Goal: Transaction & Acquisition: Purchase product/service

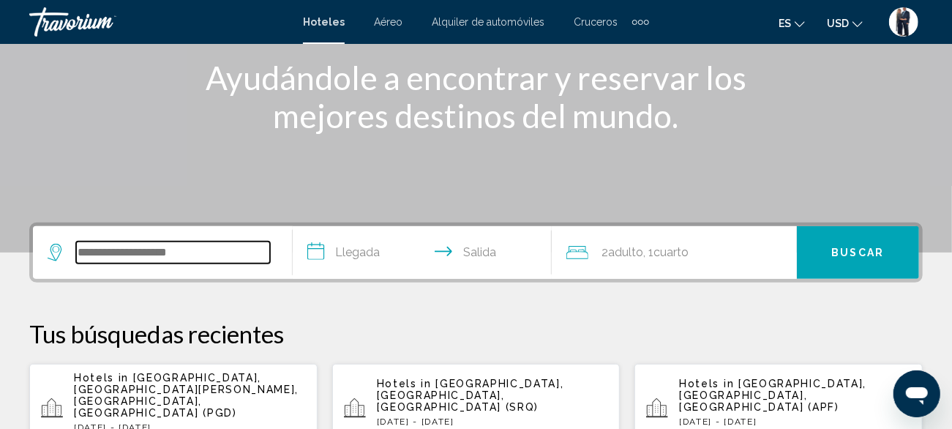
click at [154, 255] on input "Search widget" at bounding box center [173, 253] width 194 height 22
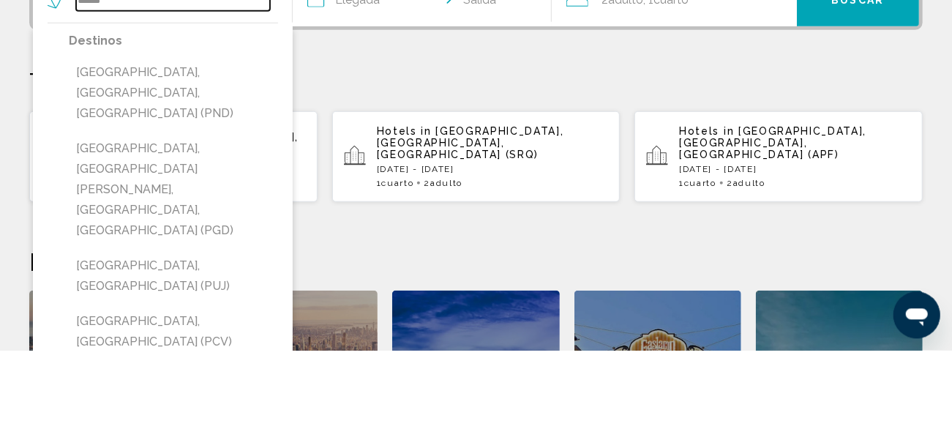
scroll to position [361, 0]
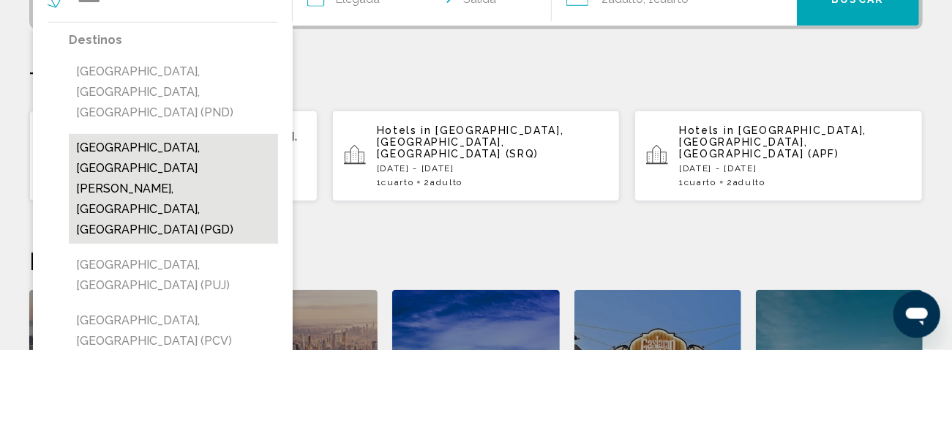
click at [179, 213] on button "[GEOGRAPHIC_DATA], [GEOGRAPHIC_DATA][PERSON_NAME], [GEOGRAPHIC_DATA], [GEOGRAPH…" at bounding box center [173, 268] width 209 height 110
type input "**********"
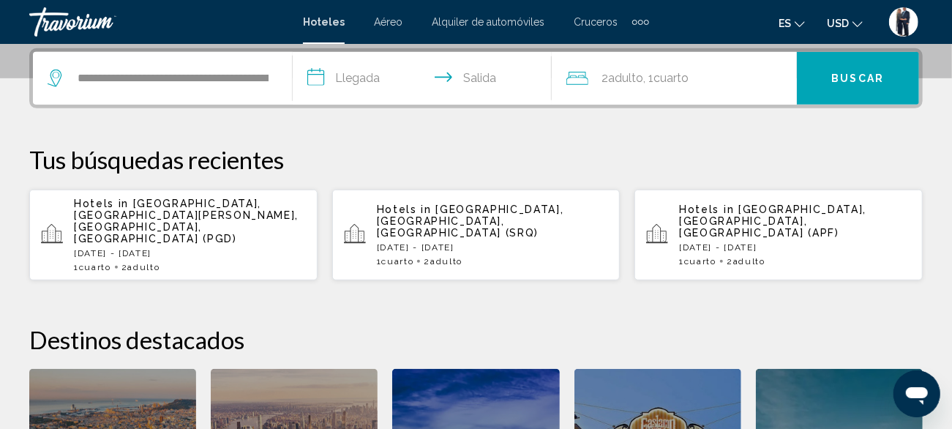
click at [344, 81] on input "**********" at bounding box center [426, 80] width 266 height 57
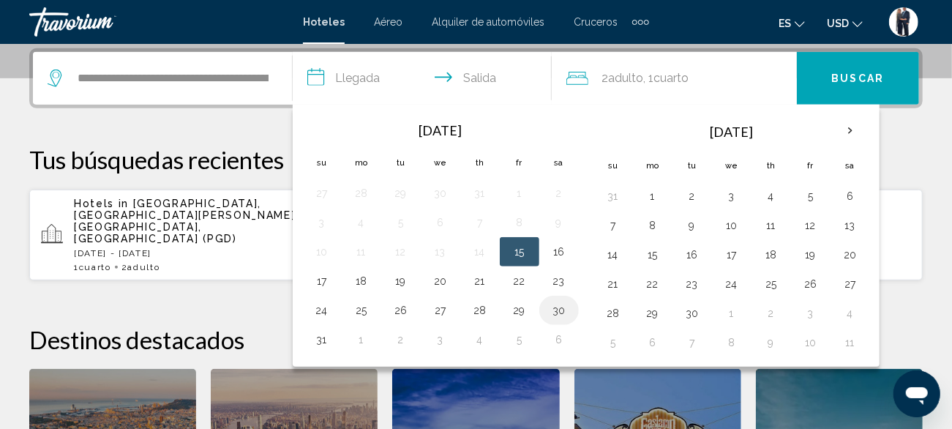
click at [553, 302] on button "30" at bounding box center [559, 310] width 23 height 20
click at [360, 337] on button "1" at bounding box center [361, 339] width 23 height 20
type input "**********"
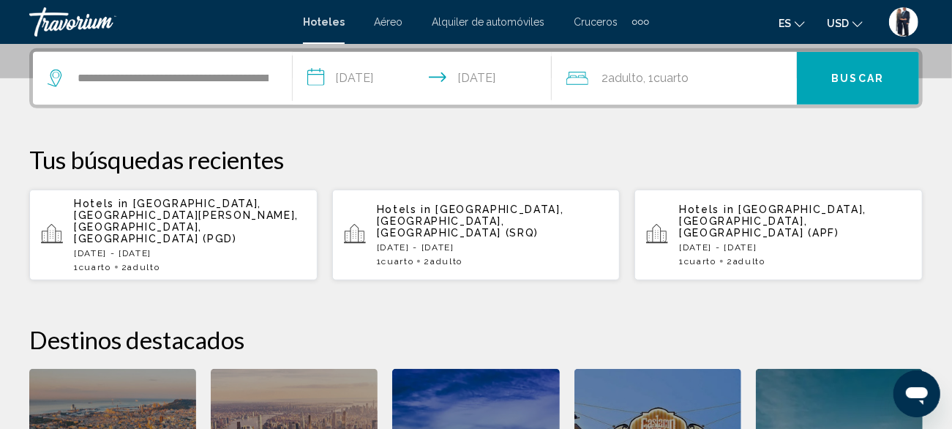
click at [832, 73] on button "Buscar" at bounding box center [858, 78] width 122 height 53
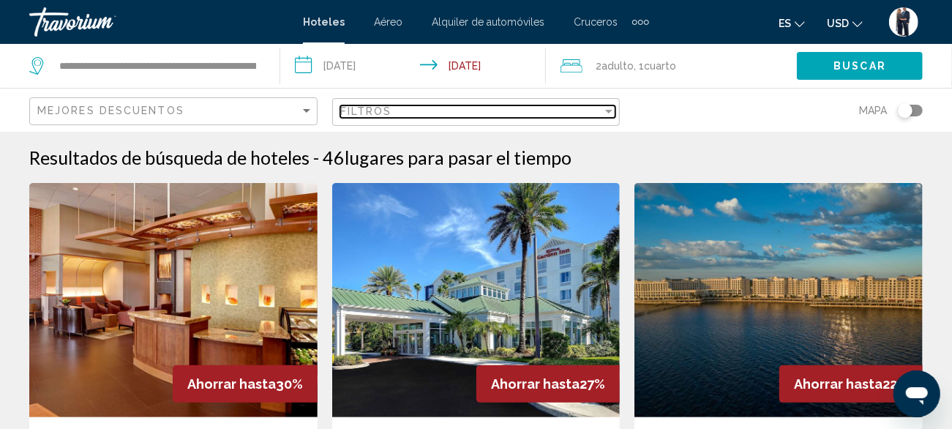
click at [402, 116] on div "Filtros" at bounding box center [471, 111] width 263 height 12
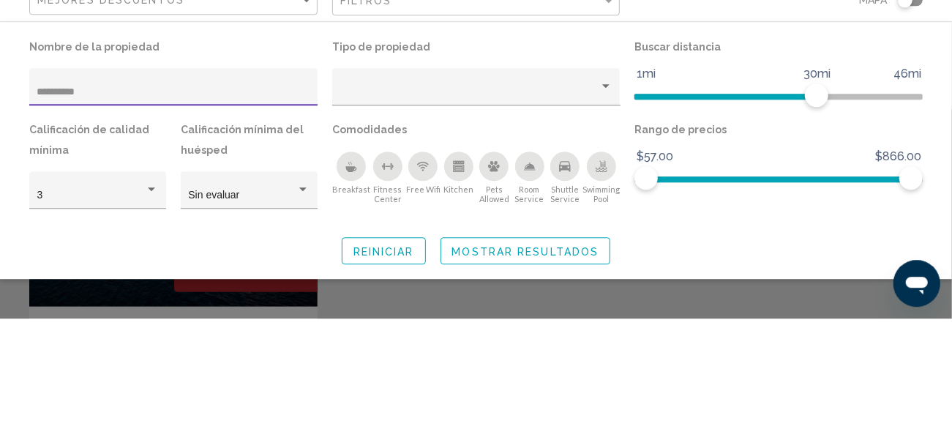
type input "*********"
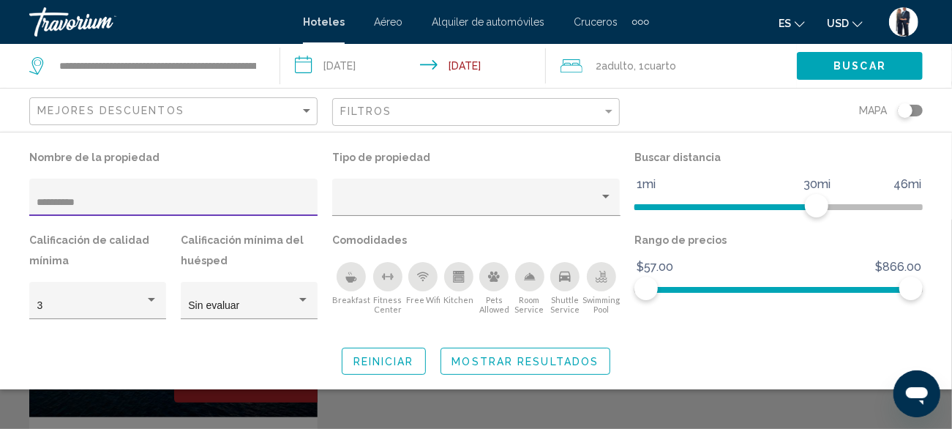
click at [608, 411] on div "Search widget" at bounding box center [476, 324] width 952 height 209
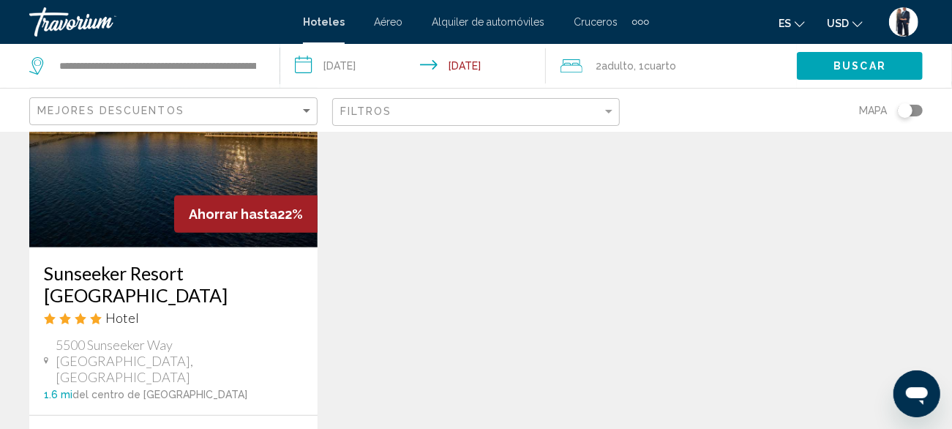
scroll to position [152, 0]
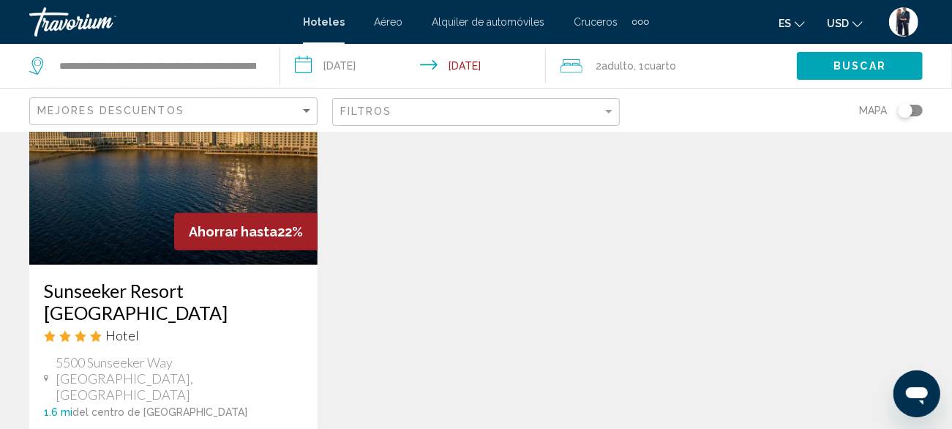
click at [168, 184] on img "Main content" at bounding box center [173, 148] width 288 height 234
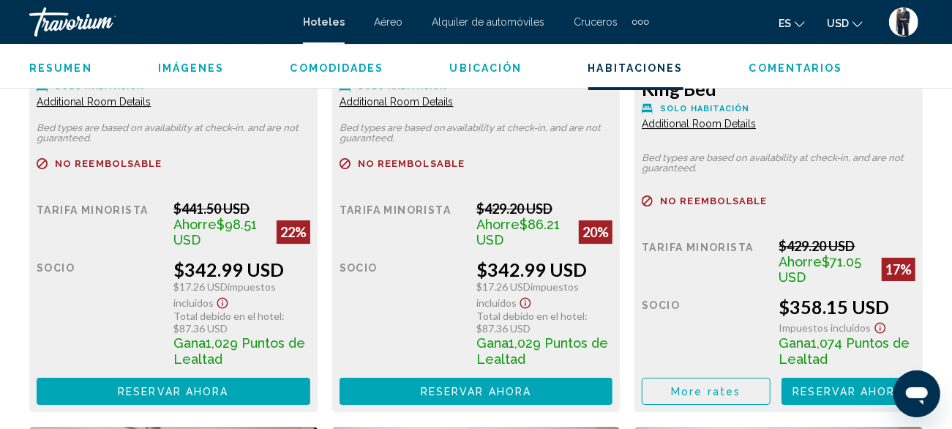
scroll to position [2472, 0]
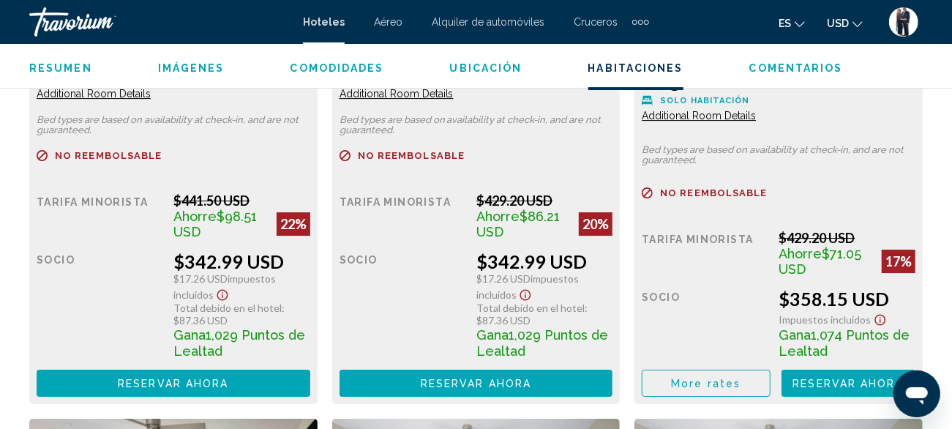
click at [178, 386] on span "Reservar ahora" at bounding box center [173, 384] width 111 height 12
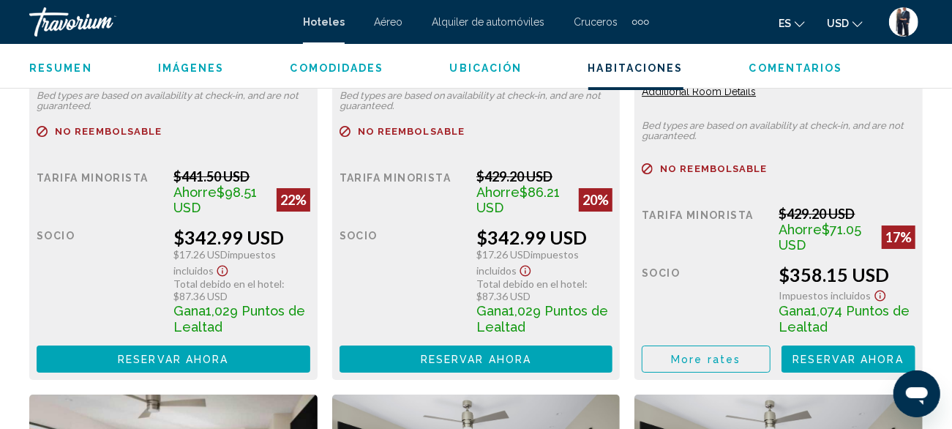
scroll to position [2509, 0]
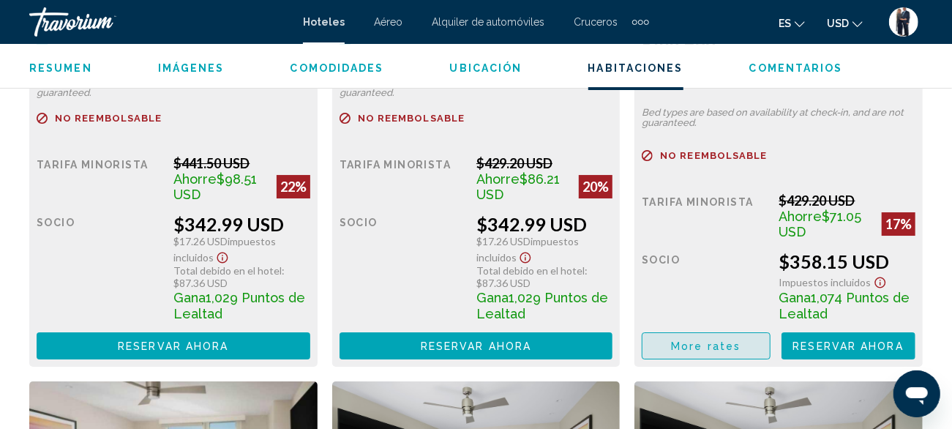
click at [712, 346] on span "More rates" at bounding box center [706, 346] width 70 height 12
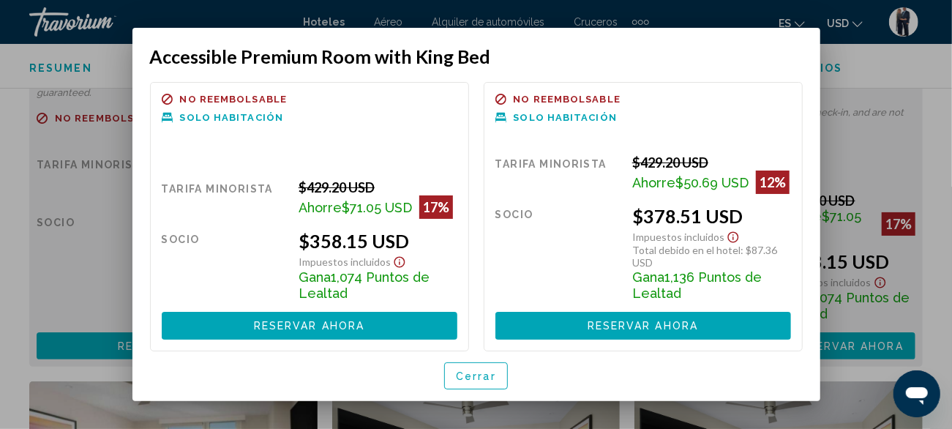
scroll to position [0, 0]
click at [474, 383] on button "Cerrar" at bounding box center [476, 375] width 64 height 27
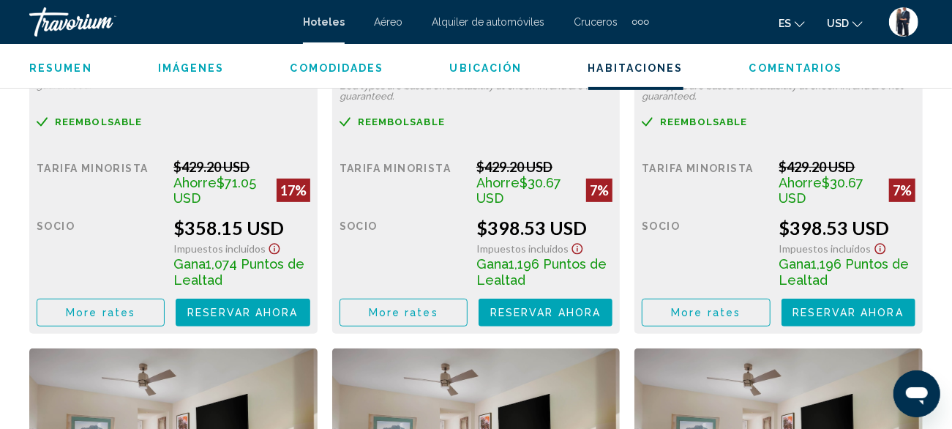
scroll to position [3089, 0]
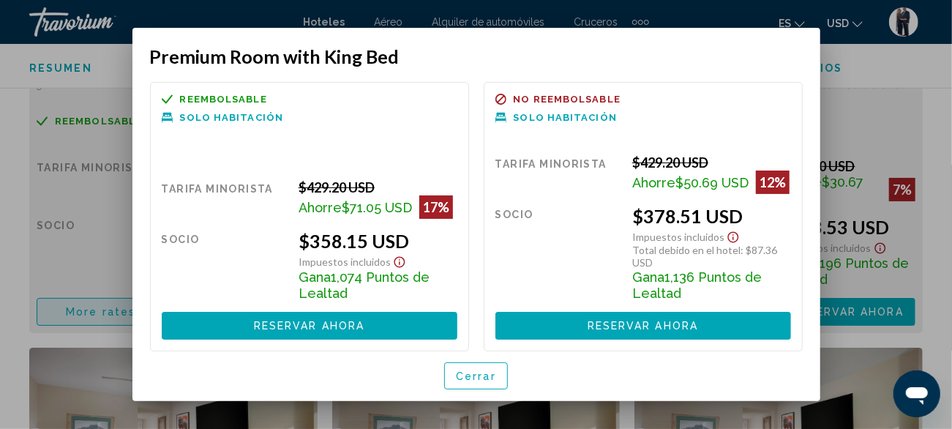
scroll to position [0, 0]
click at [469, 364] on button "Cerrar" at bounding box center [476, 375] width 64 height 27
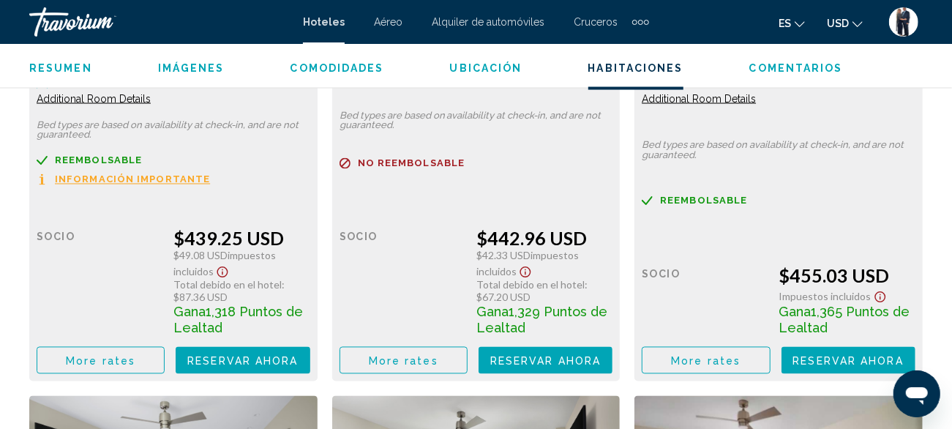
scroll to position [4154, 0]
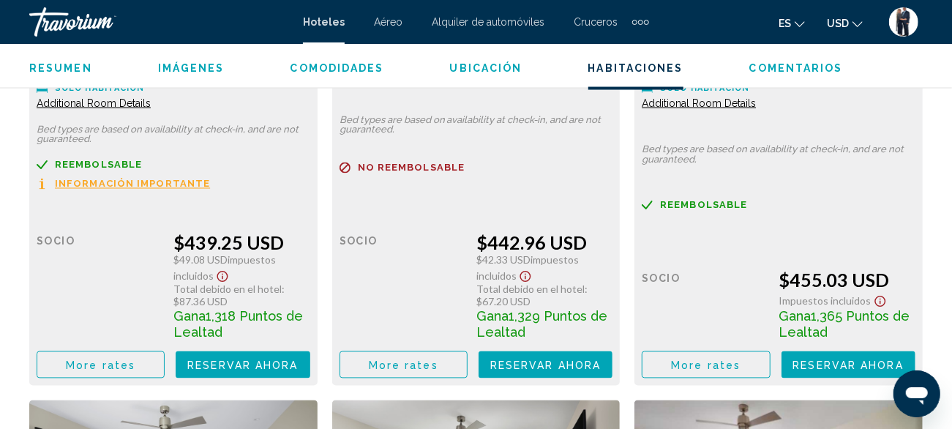
click at [131, 185] on span "Información importante" at bounding box center [132, 184] width 155 height 10
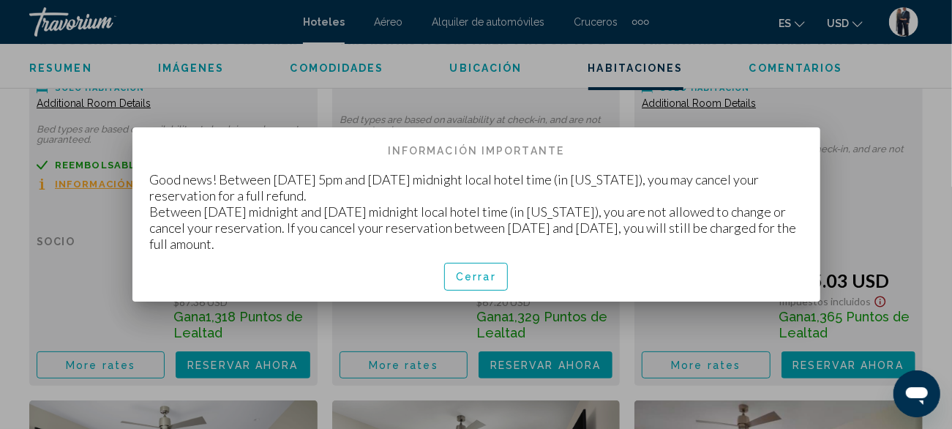
click at [481, 283] on button "Cerrar" at bounding box center [476, 276] width 64 height 27
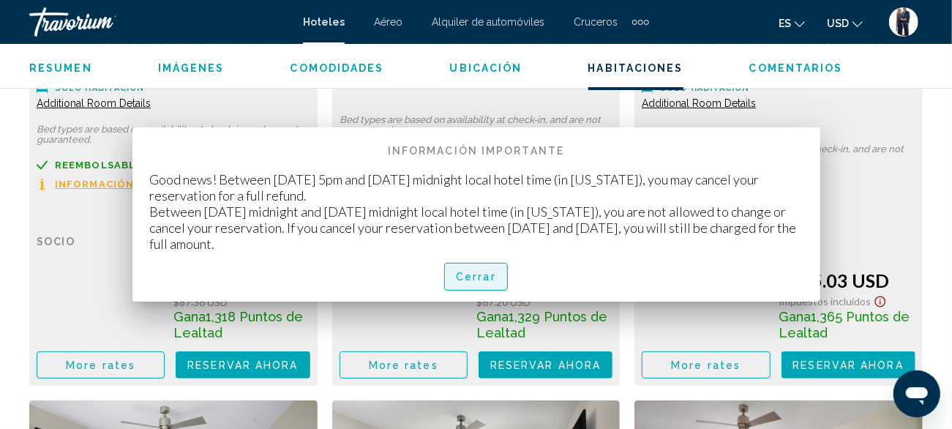
scroll to position [4154, 0]
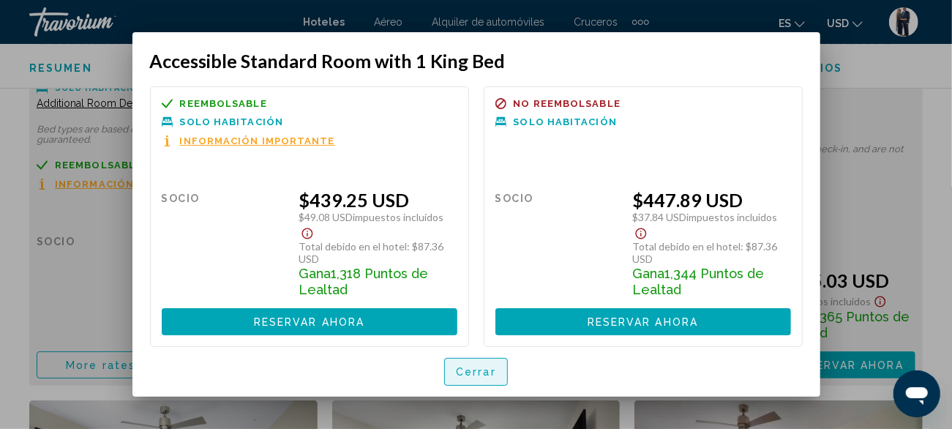
click at [473, 367] on span "Cerrar" at bounding box center [476, 373] width 40 height 12
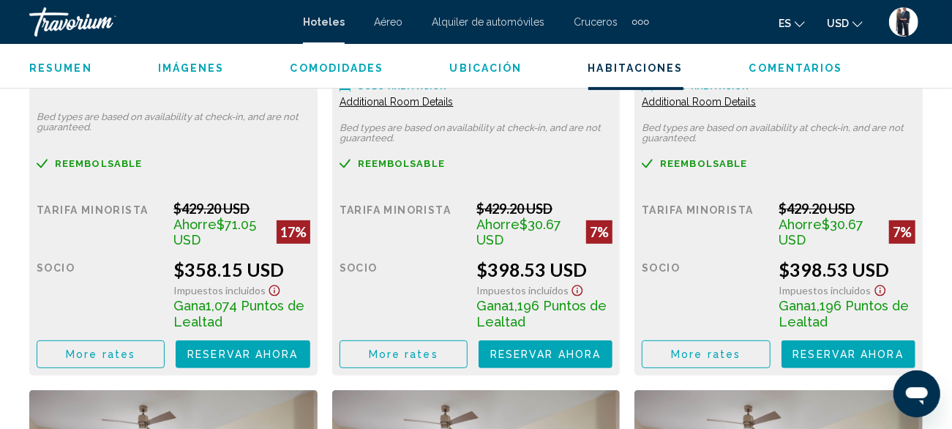
scroll to position [3051, 0]
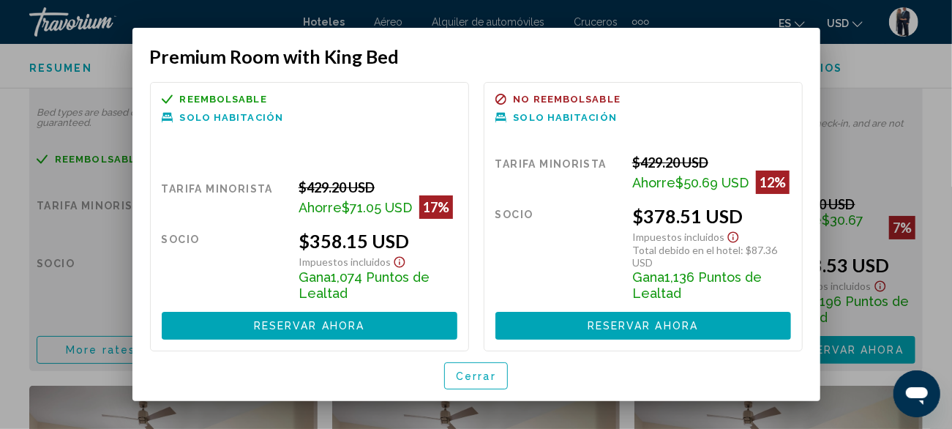
click at [494, 378] on span "Cerrar" at bounding box center [476, 376] width 40 height 12
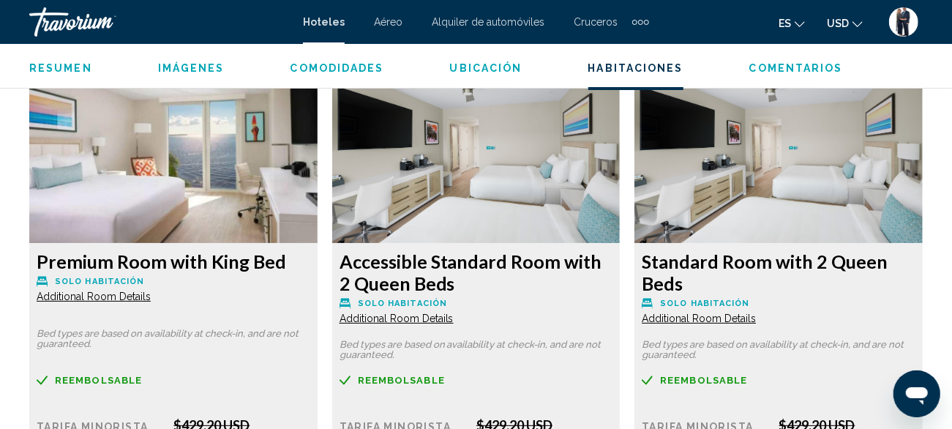
scroll to position [2832, 0]
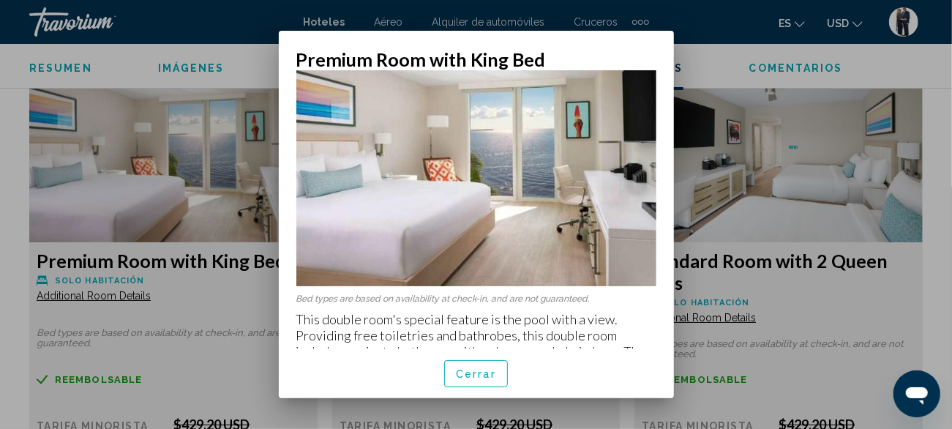
scroll to position [70, 0]
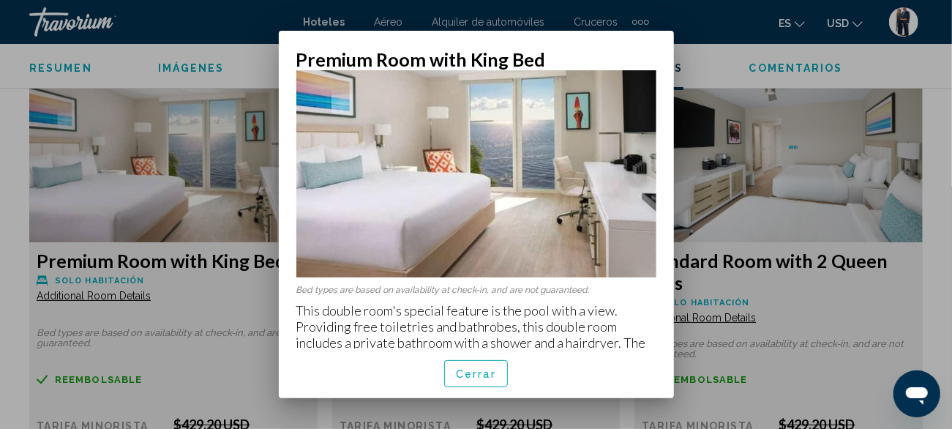
click at [163, 136] on div at bounding box center [476, 214] width 952 height 429
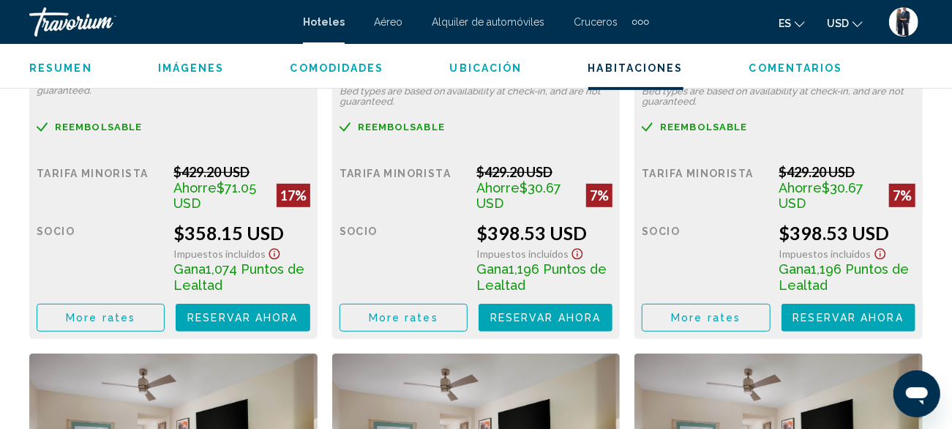
scroll to position [3083, 0]
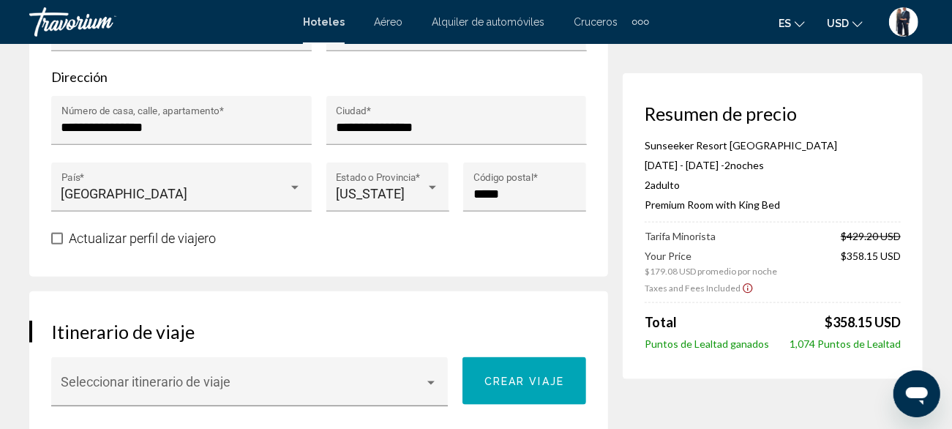
scroll to position [744, 0]
click at [86, 243] on span "Actualizar perfil de viajero" at bounding box center [142, 238] width 147 height 15
click at [127, 239] on span "Actualizar perfil de viajero" at bounding box center [142, 238] width 147 height 15
click at [60, 245] on span "Main content" at bounding box center [57, 239] width 12 height 12
click at [62, 245] on span "Main content" at bounding box center [57, 239] width 12 height 12
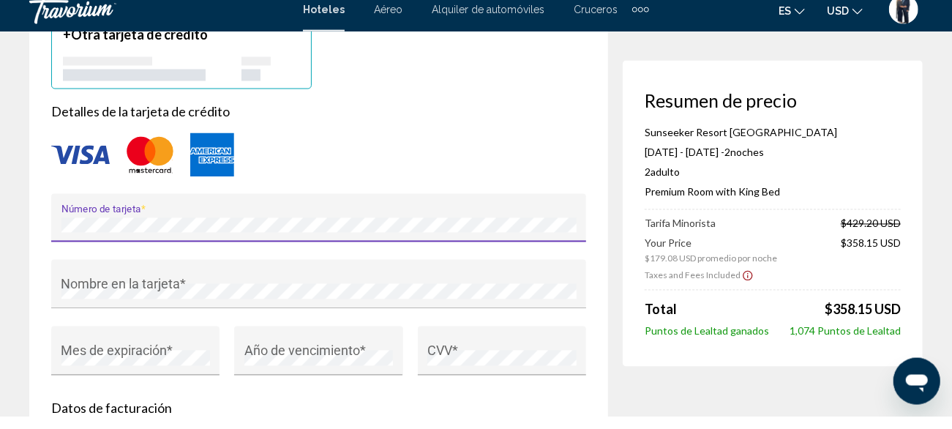
scroll to position [1325, 0]
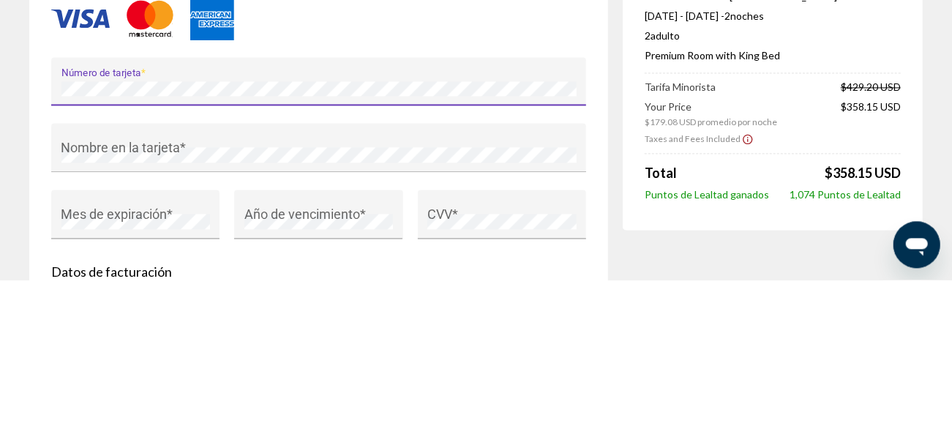
click at [288, 173] on div "Main content" at bounding box center [318, 167] width 535 height 48
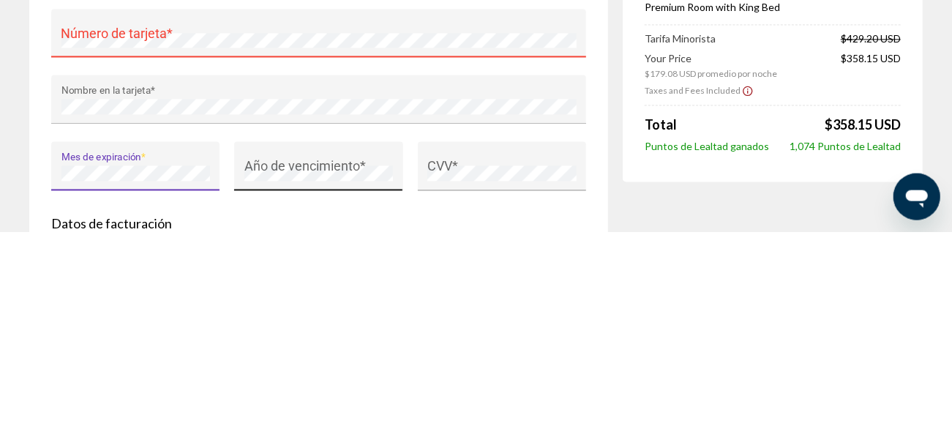
click at [324, 359] on div "Año de vencimiento *" at bounding box center [319, 368] width 149 height 39
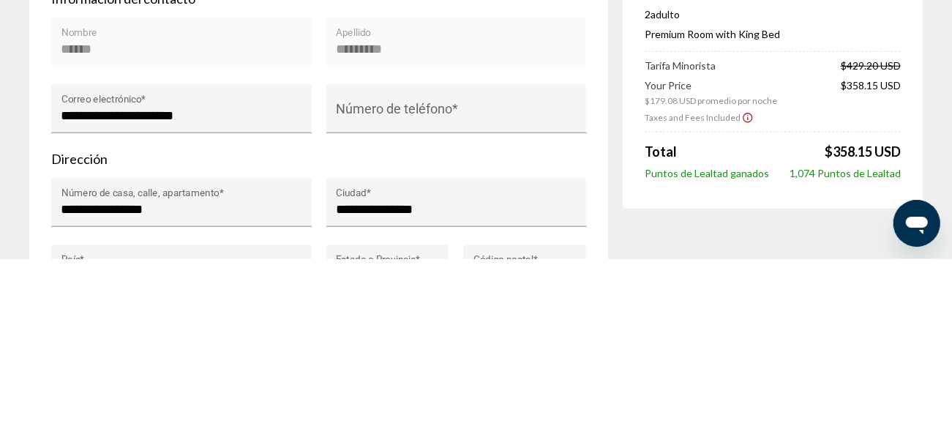
scroll to position [491, 0]
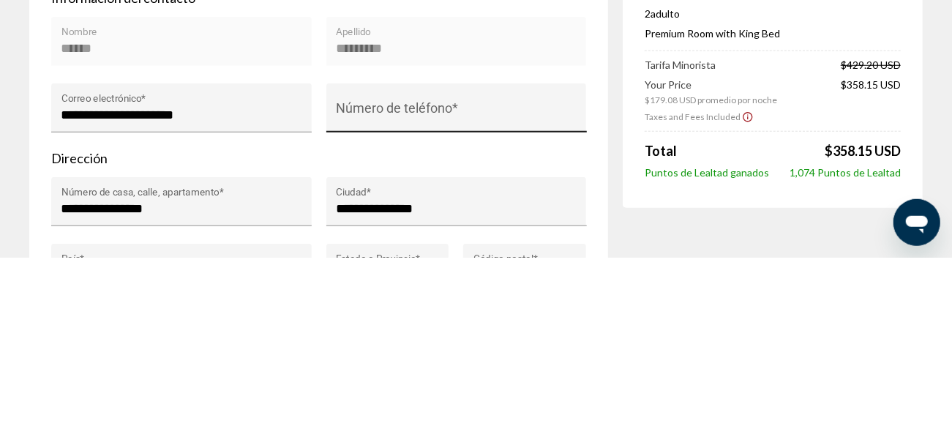
click at [449, 288] on input "Número de teléfono *" at bounding box center [456, 286] width 241 height 15
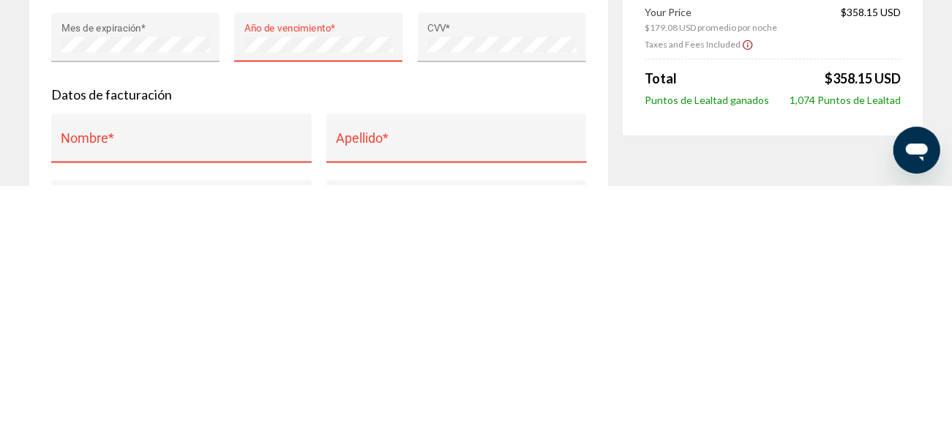
scroll to position [1410, 0]
type input "**********"
click at [112, 387] on input "Nombre *" at bounding box center [181, 386] width 241 height 15
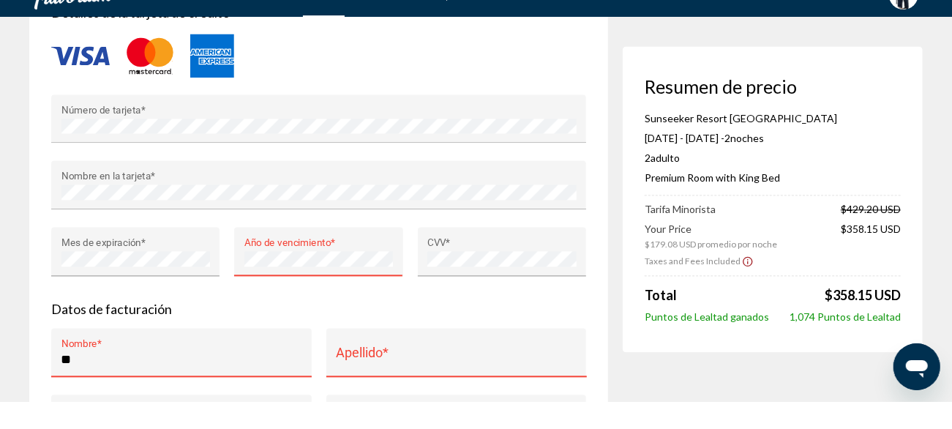
type input "*"
type input "******"
click at [366, 385] on input "Apellido *" at bounding box center [456, 386] width 241 height 15
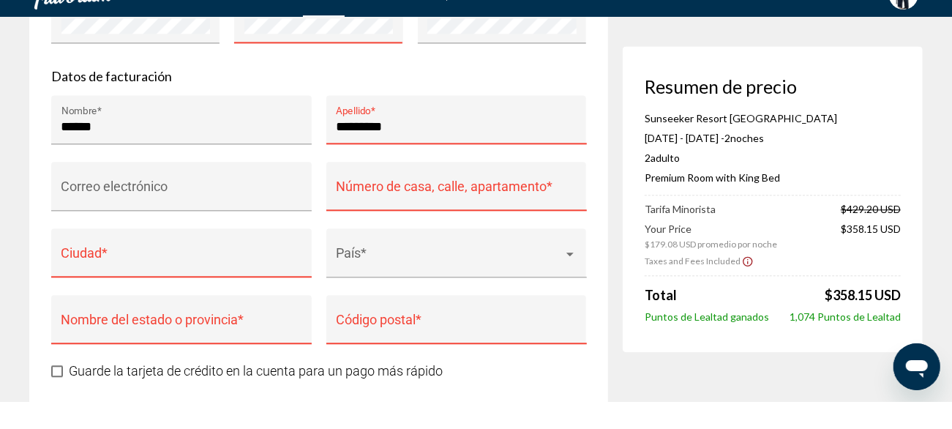
scroll to position [1643, 0]
type input "*********"
click at [149, 217] on input "Correo electrónico" at bounding box center [181, 219] width 241 height 15
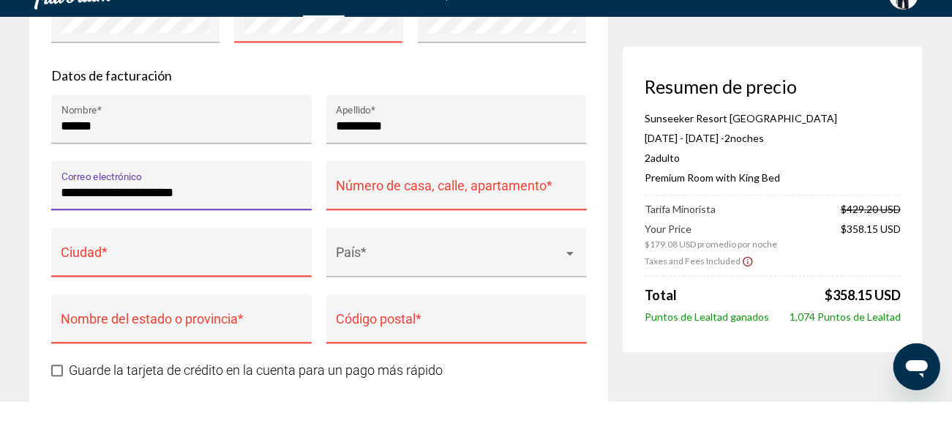
type input "**********"
click at [371, 220] on input "Número de casa, calle, apartamento *" at bounding box center [456, 219] width 241 height 15
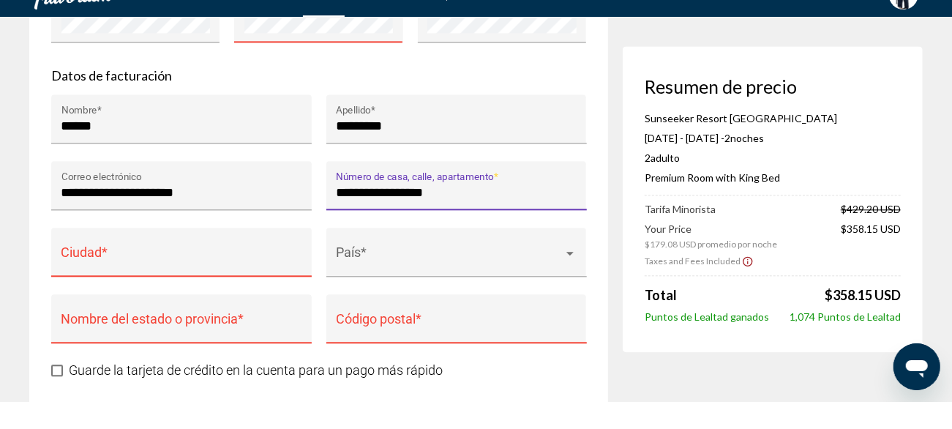
type input "**********"
click at [120, 291] on input "Ciudad *" at bounding box center [181, 286] width 241 height 15
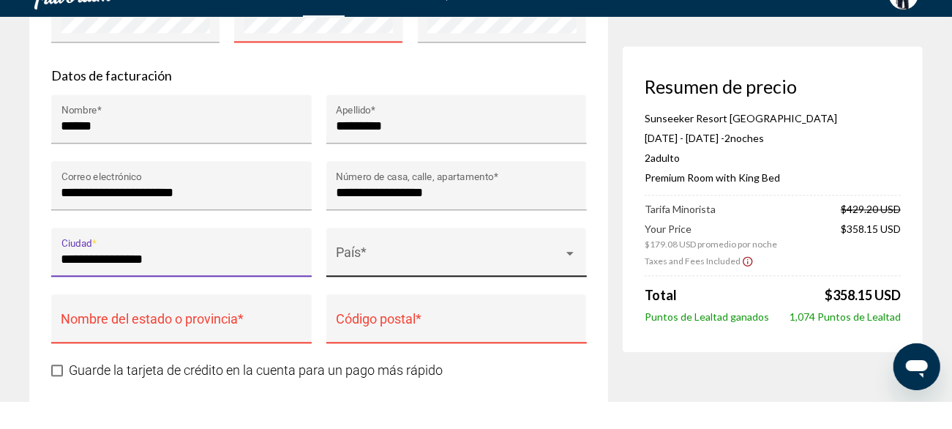
type input "**********"
click at [397, 285] on span "Main content" at bounding box center [450, 286] width 228 height 15
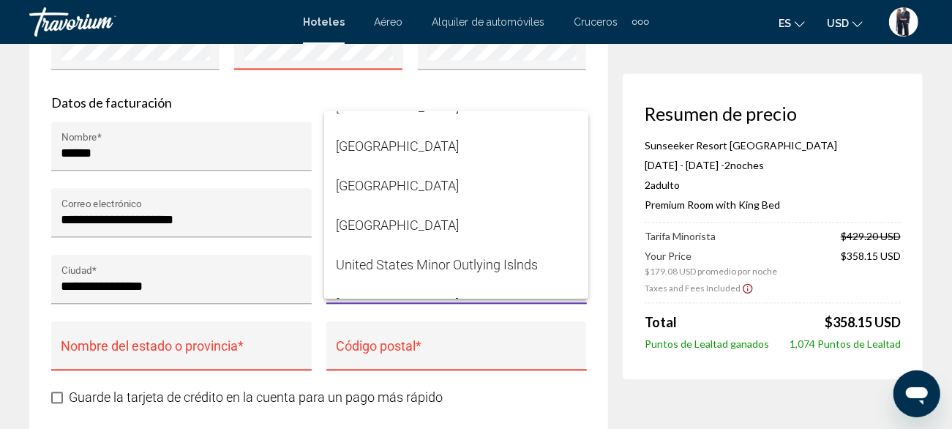
scroll to position [9475, 0]
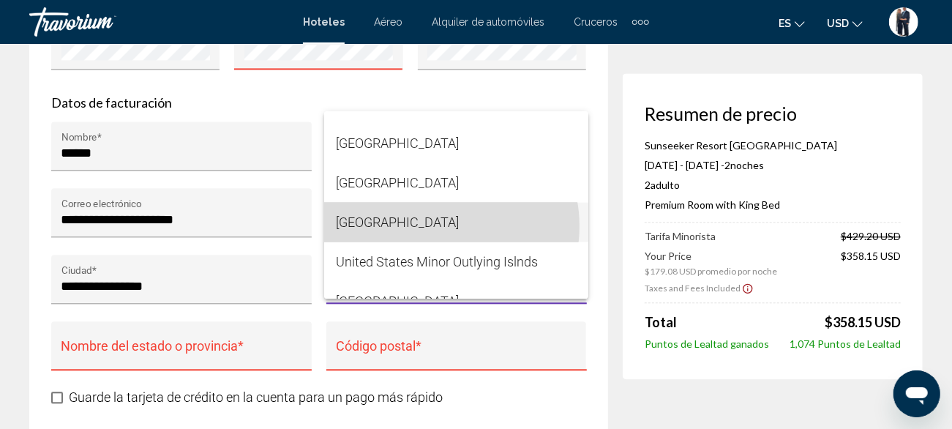
click at [438, 226] on span "[GEOGRAPHIC_DATA]" at bounding box center [456, 223] width 241 height 40
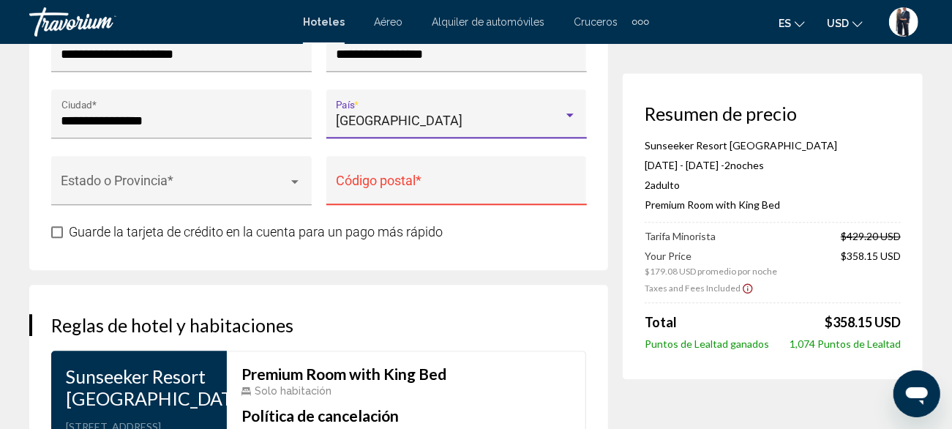
scroll to position [1810, 0]
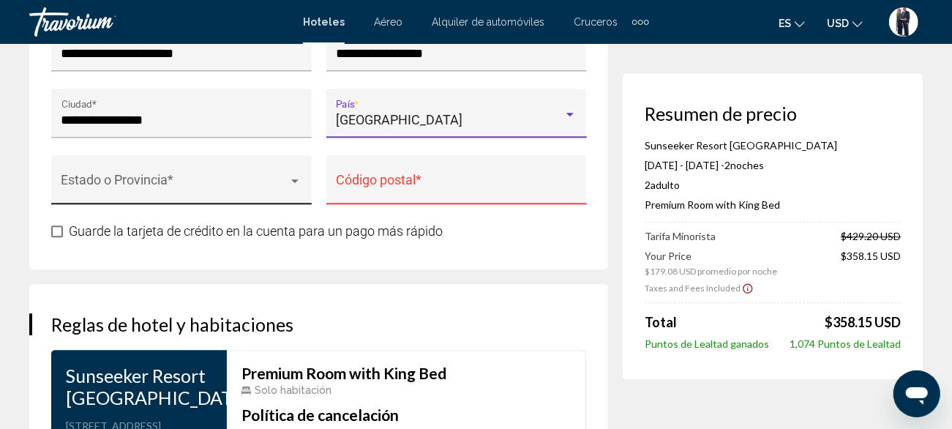
click at [157, 184] on span "Main content" at bounding box center [175, 186] width 228 height 15
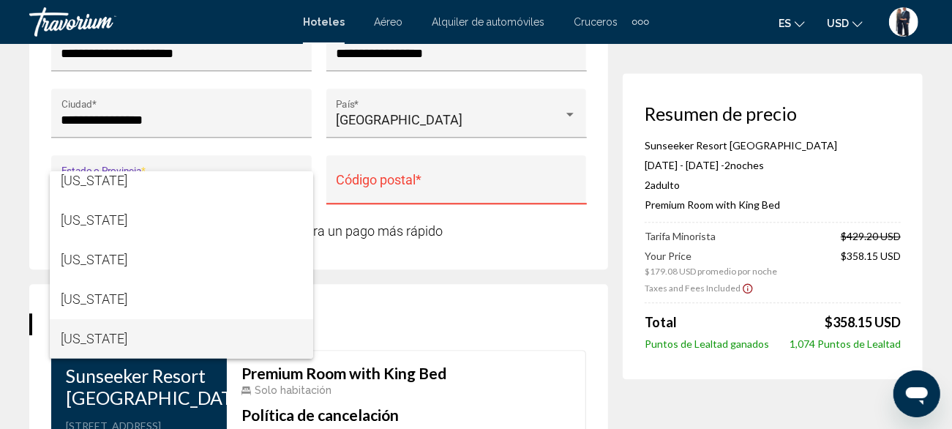
scroll to position [563, 0]
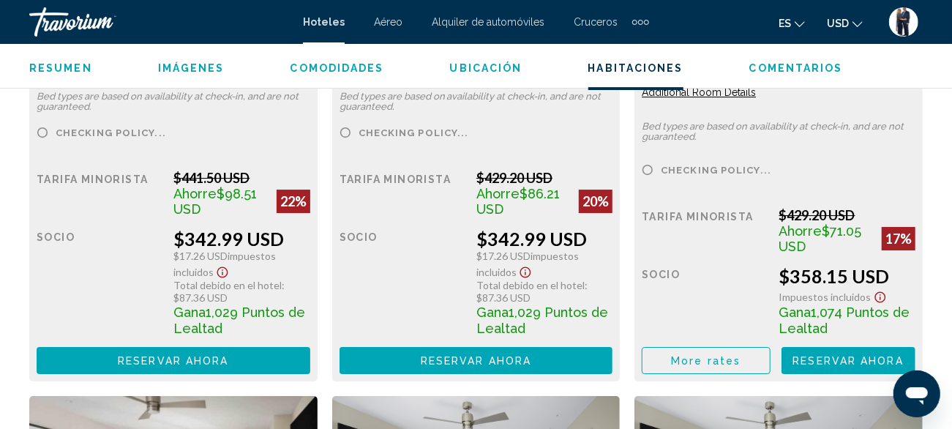
scroll to position [2497, 0]
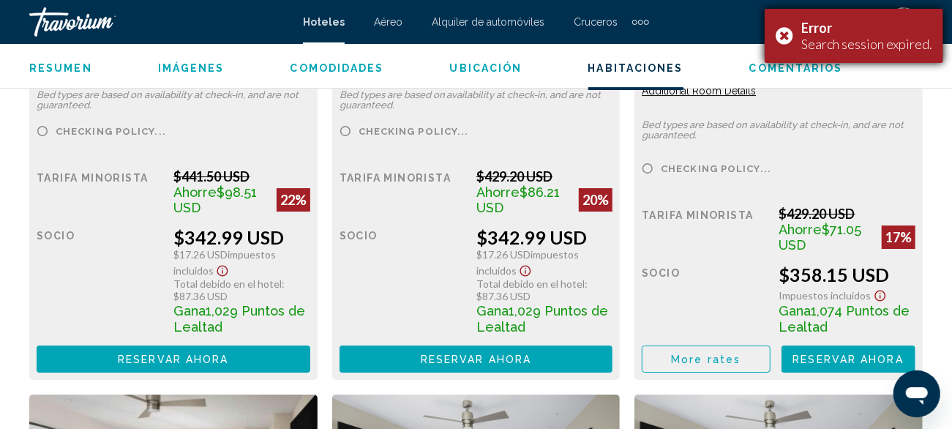
click at [783, 34] on div "Error Search session expired." at bounding box center [854, 36] width 179 height 54
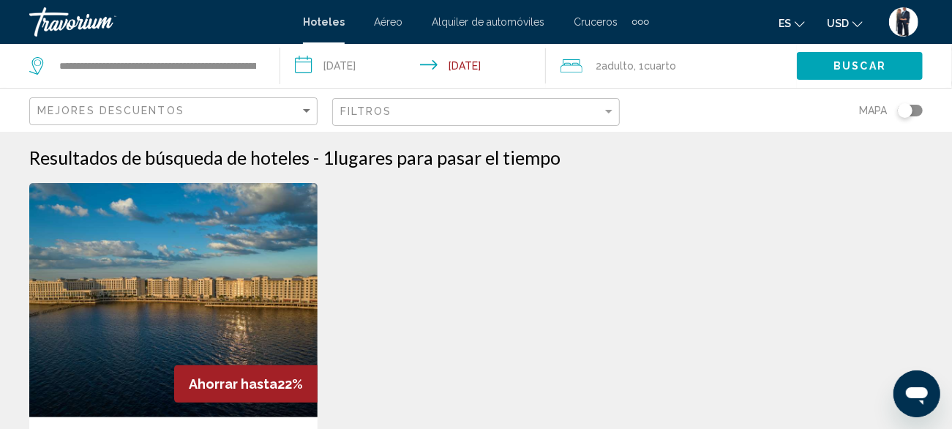
click at [174, 296] on img "Main content" at bounding box center [173, 300] width 288 height 234
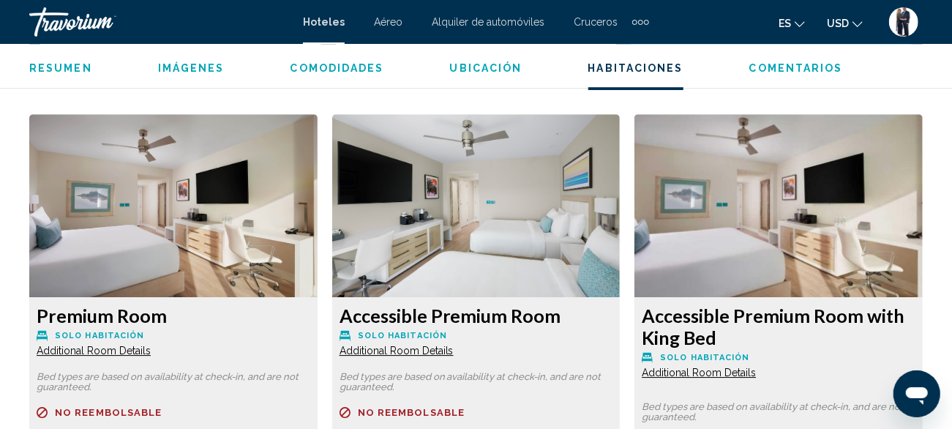
scroll to position [2217, 0]
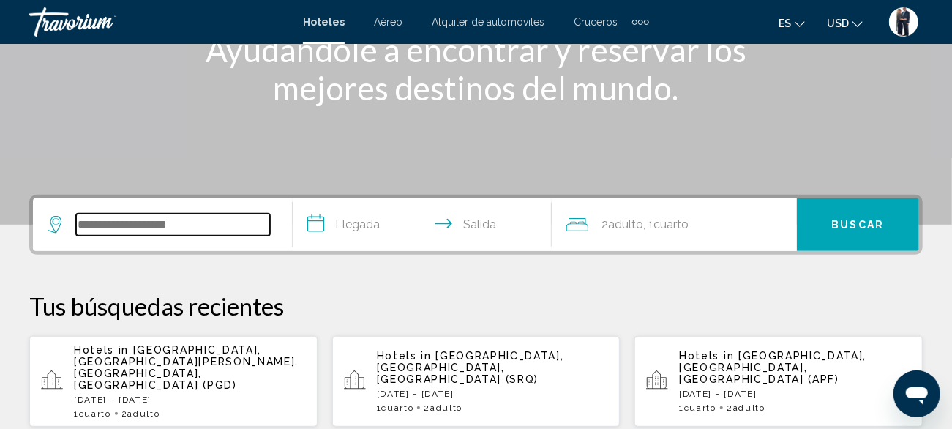
click at [158, 223] on input "Search widget" at bounding box center [173, 225] width 194 height 22
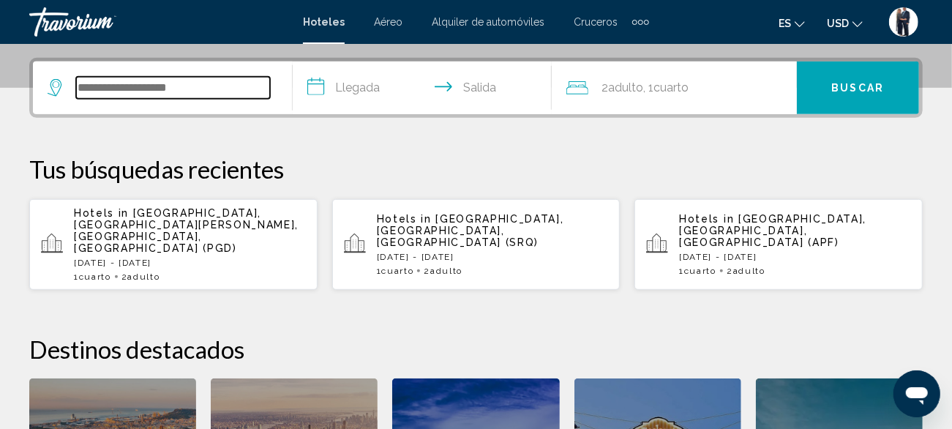
scroll to position [361, 0]
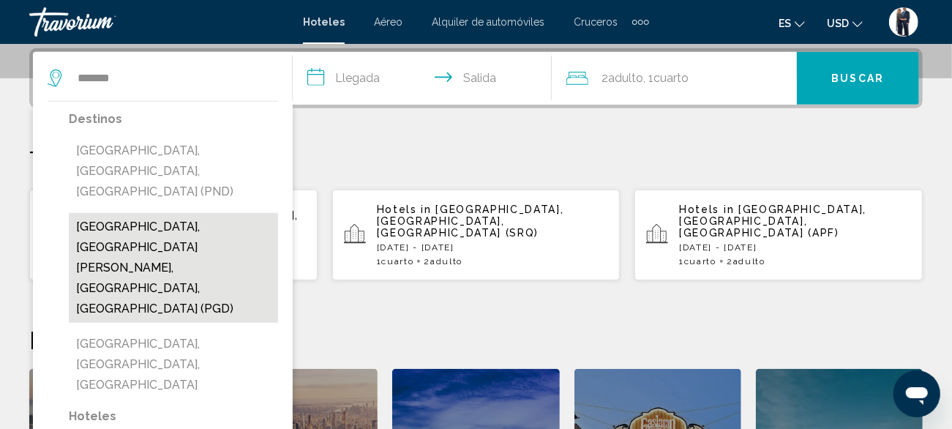
click at [157, 213] on button "Punta Gorda, Port Charlotte - Charlotte Harbor, FL, United States (PGD)" at bounding box center [173, 268] width 209 height 110
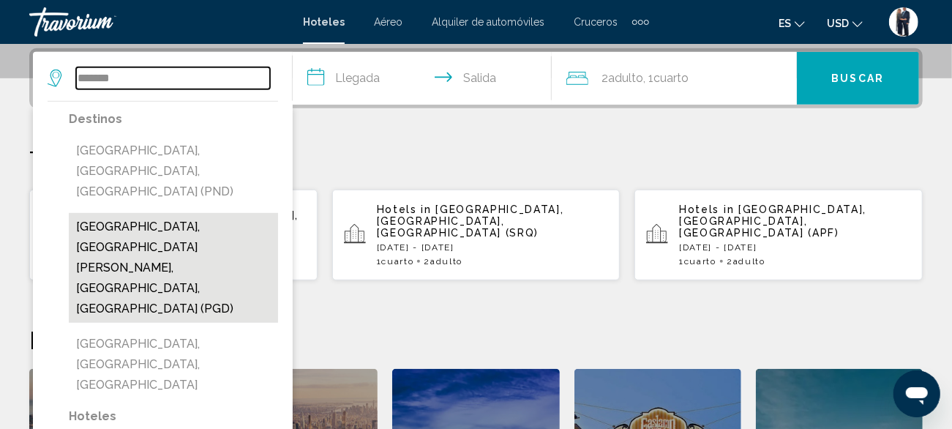
type input "**********"
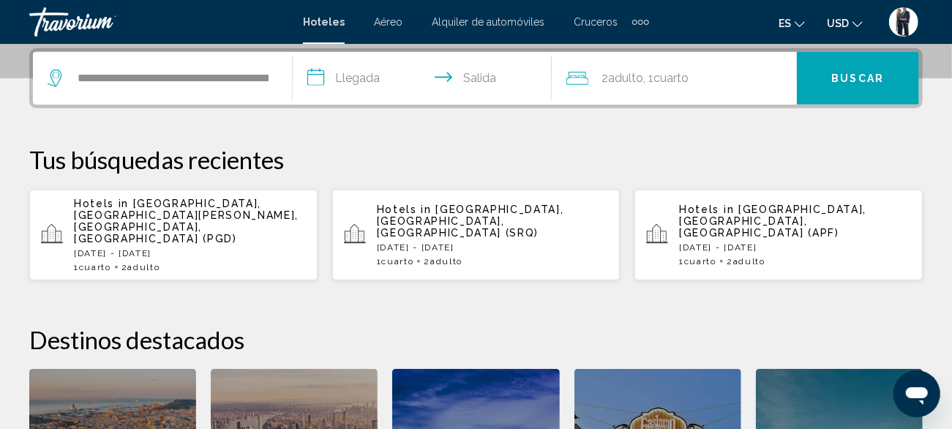
click at [353, 78] on input "**********" at bounding box center [426, 80] width 266 height 57
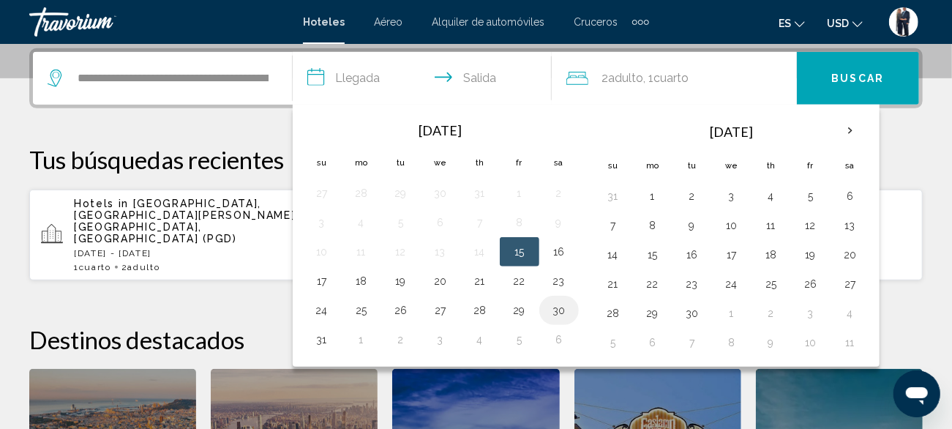
click at [556, 305] on button "30" at bounding box center [559, 310] width 23 height 20
click at [361, 338] on button "1" at bounding box center [361, 339] width 23 height 20
type input "**********"
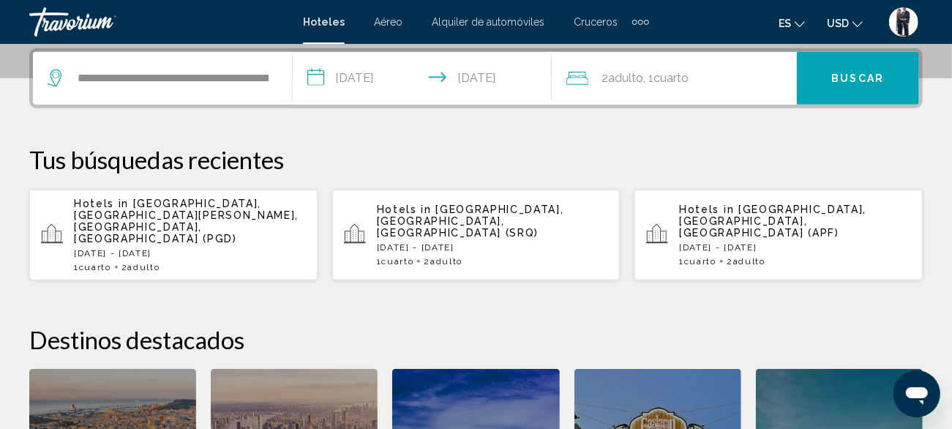
click at [852, 76] on span "Buscar" at bounding box center [858, 79] width 53 height 12
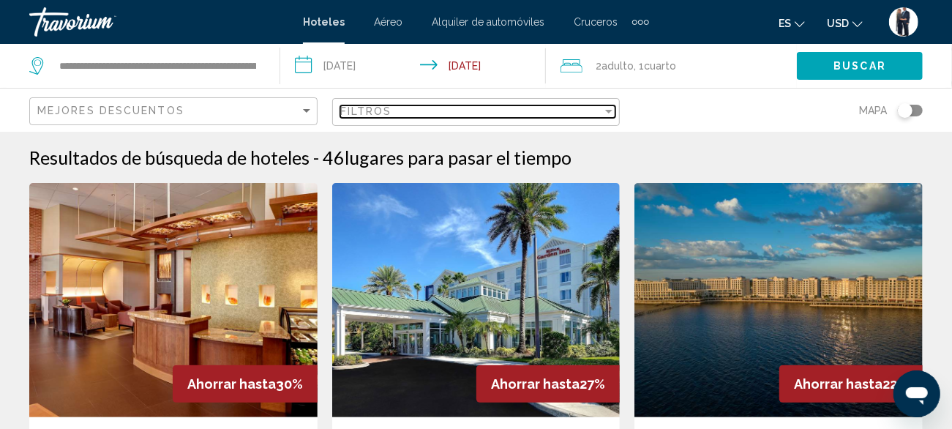
click at [392, 111] on div "Filtros" at bounding box center [471, 111] width 263 height 12
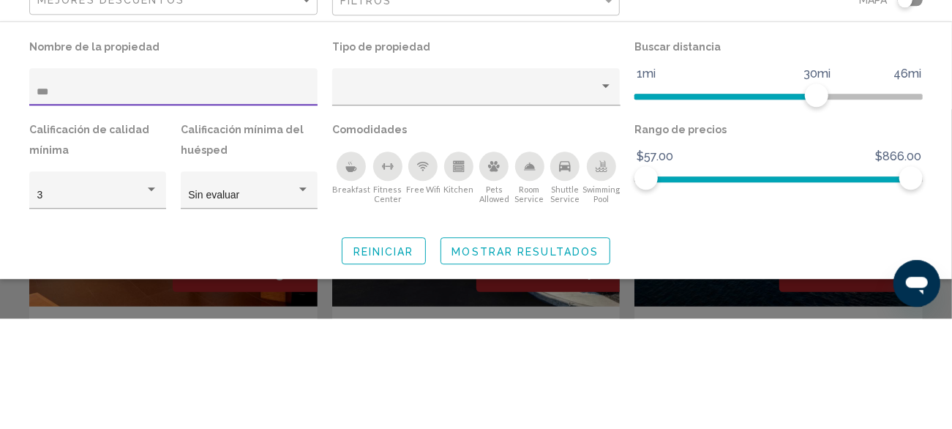
type input "***"
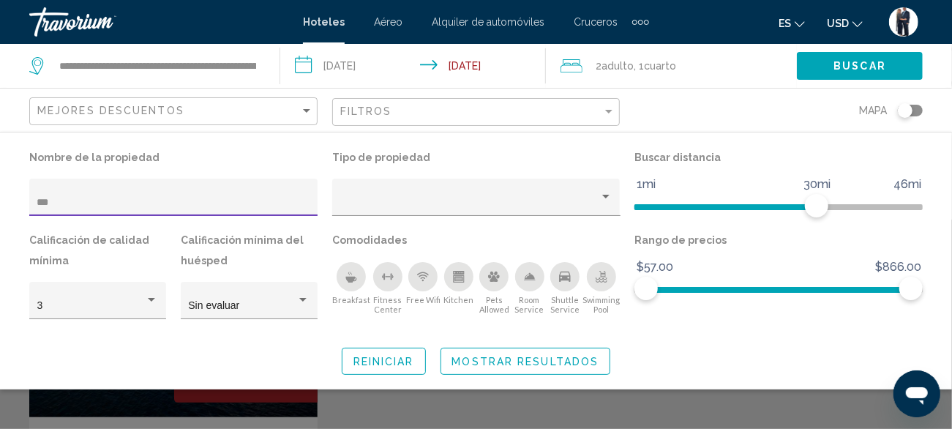
click at [504, 410] on div "Search widget" at bounding box center [476, 324] width 952 height 209
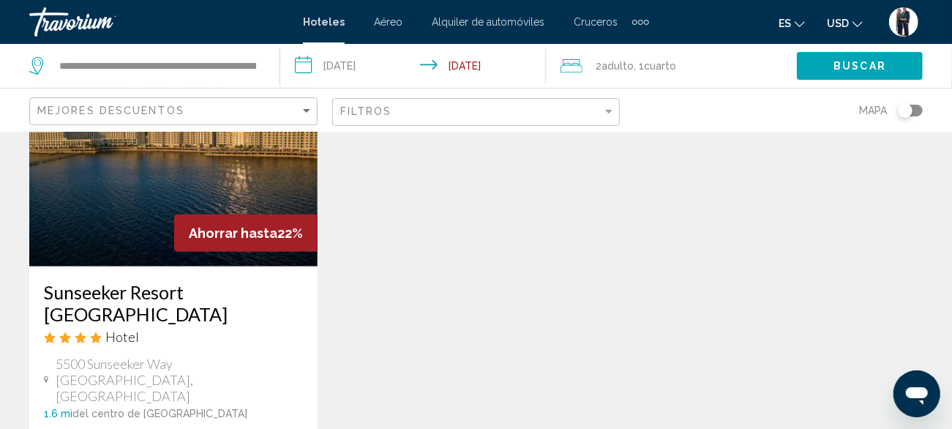
scroll to position [160, 0]
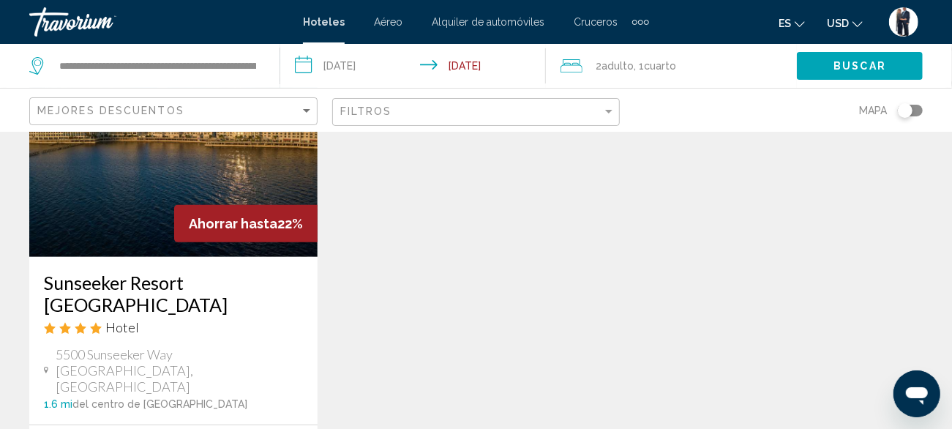
click at [121, 194] on img "Main content" at bounding box center [173, 140] width 288 height 234
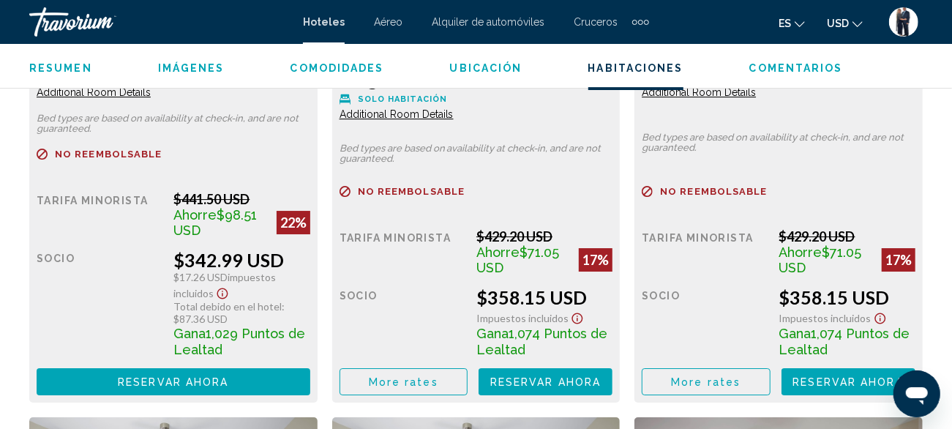
scroll to position [2496, 0]
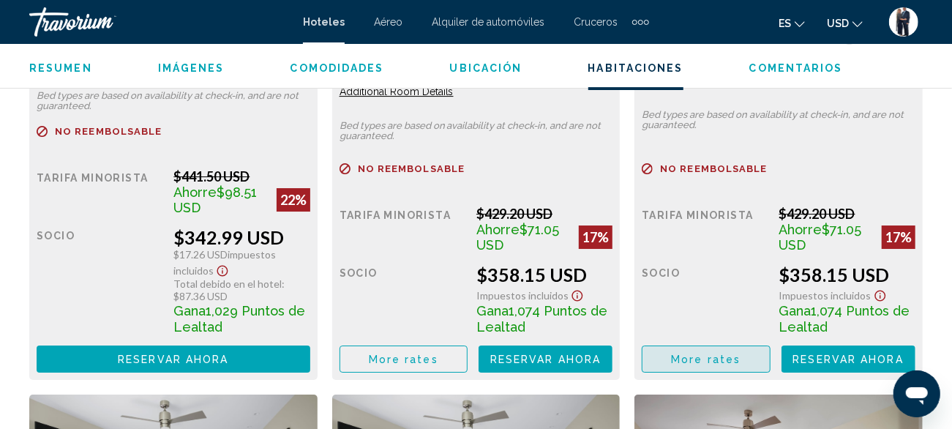
click at [438, 360] on span "More rates" at bounding box center [404, 360] width 70 height 12
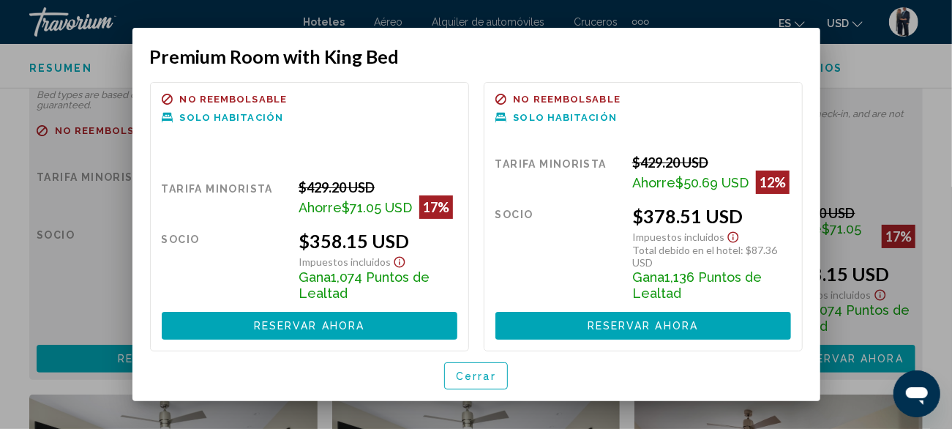
click at [469, 372] on span "Cerrar" at bounding box center [476, 376] width 40 height 12
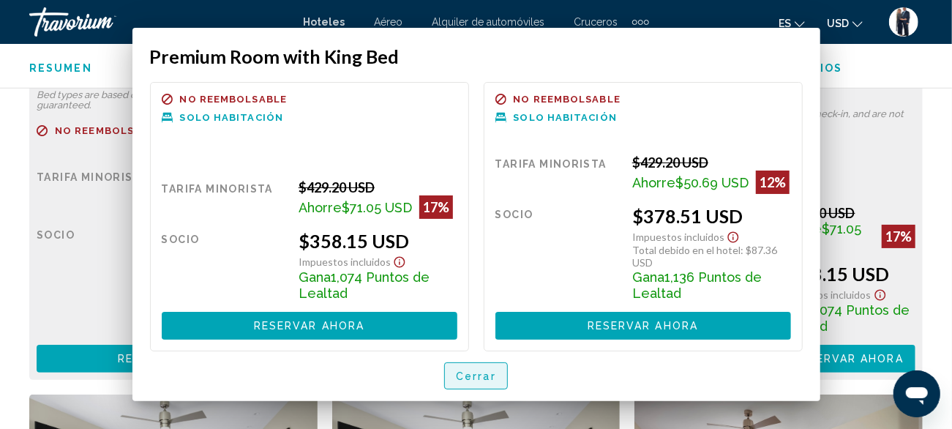
scroll to position [2496, 0]
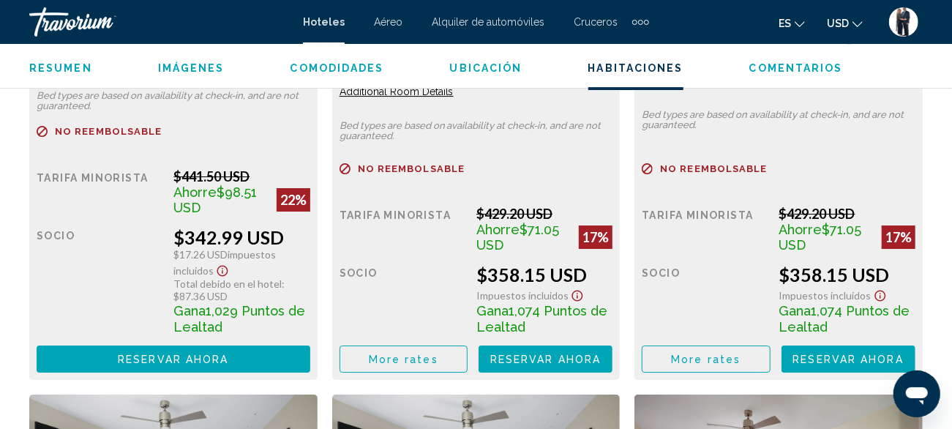
click at [228, 354] on span "Reservar ahora" at bounding box center [173, 360] width 111 height 12
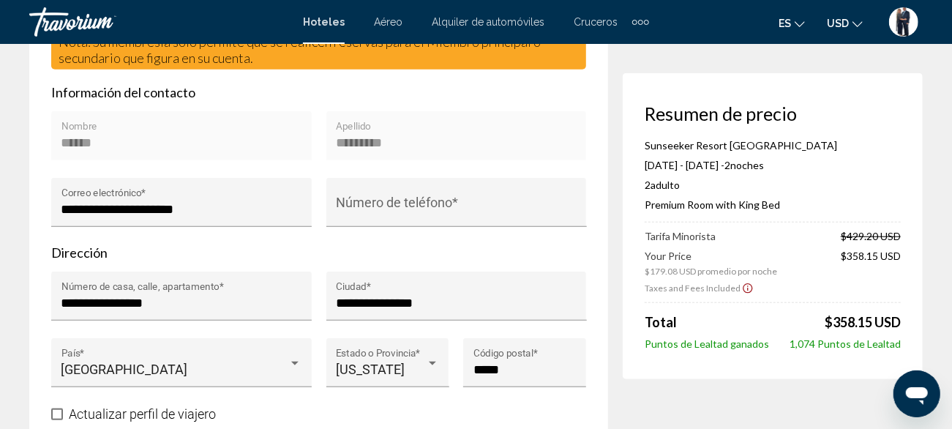
scroll to position [570, 0]
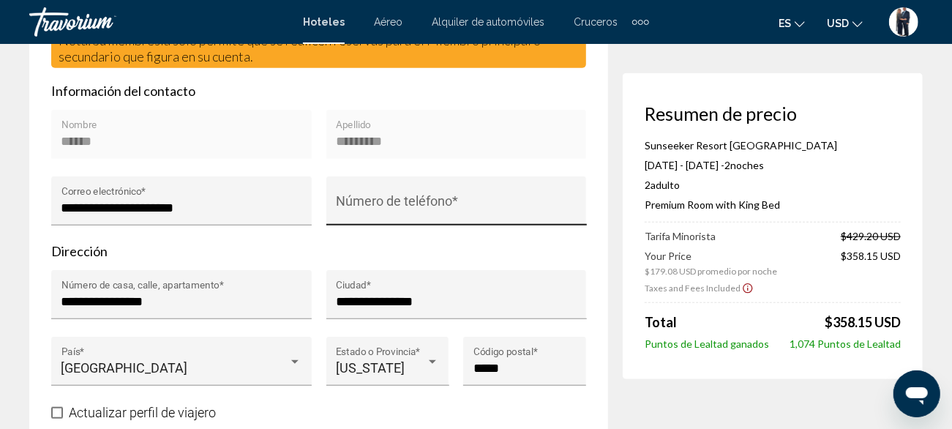
click at [398, 205] on input "Número de teléfono *" at bounding box center [456, 208] width 241 height 15
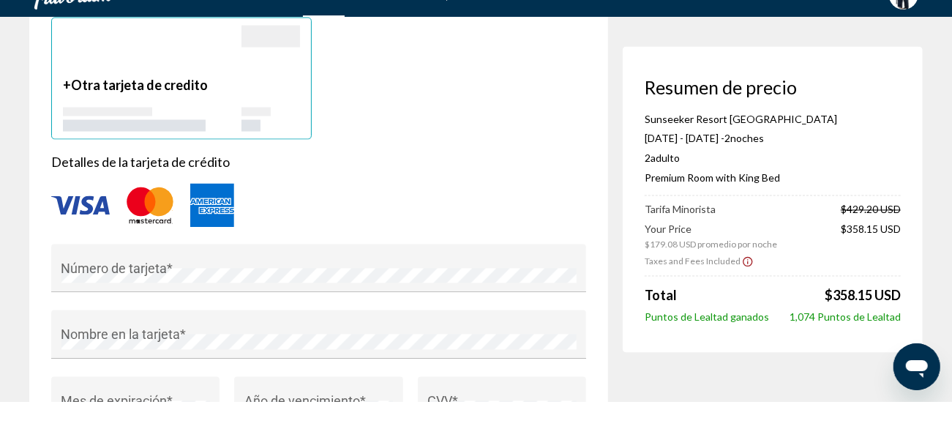
scroll to position [1301, 0]
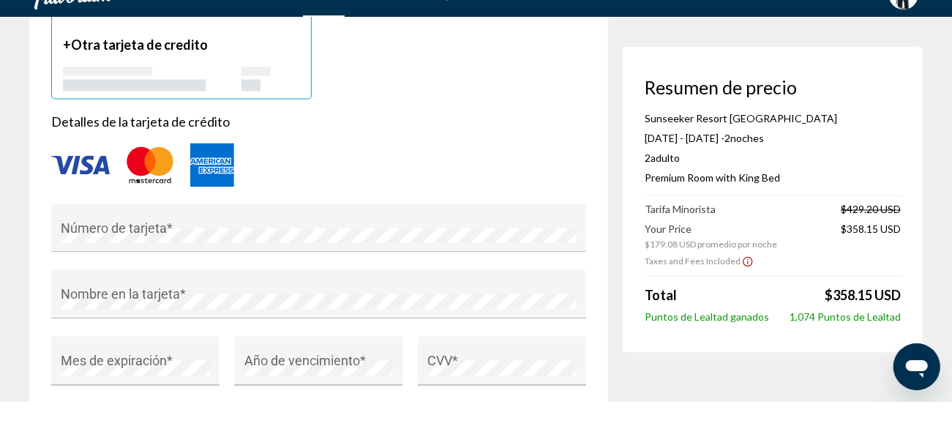
type input "**********"
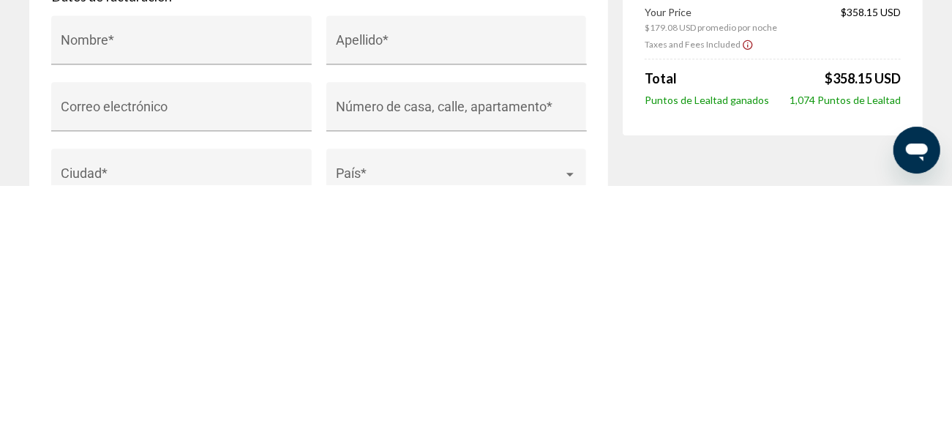
scroll to position [1507, 0]
click at [130, 290] on input "Nombre *" at bounding box center [181, 290] width 241 height 15
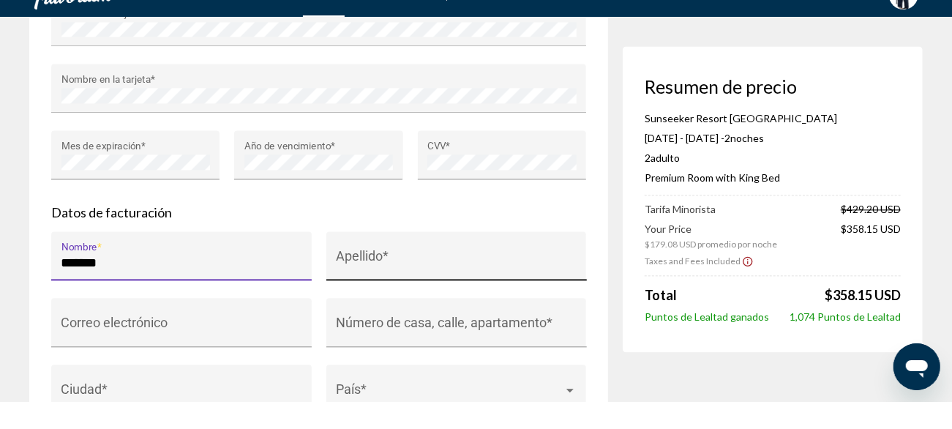
type input "******"
click at [382, 287] on input "Apellido *" at bounding box center [456, 290] width 241 height 15
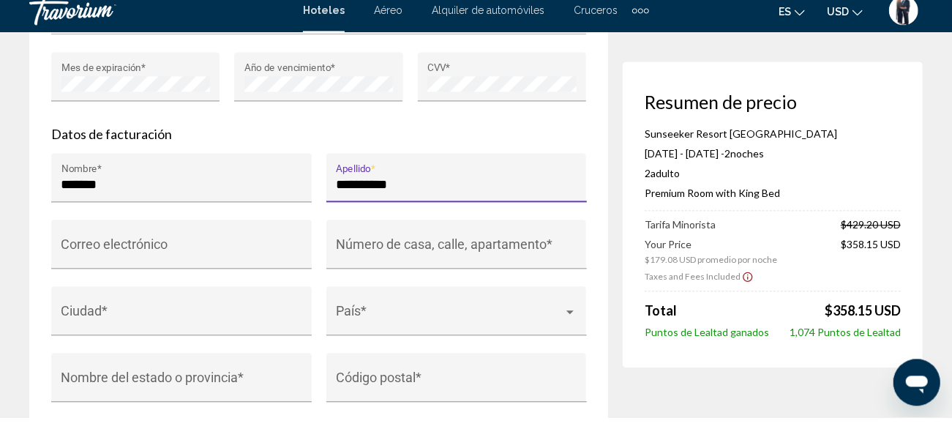
scroll to position [1600, 0]
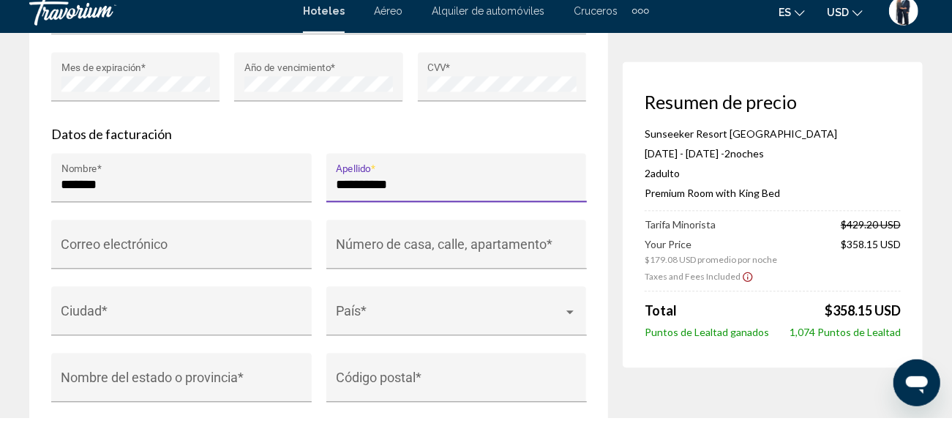
type input "*********"
click at [103, 266] on input "Correo electrónico" at bounding box center [181, 262] width 241 height 15
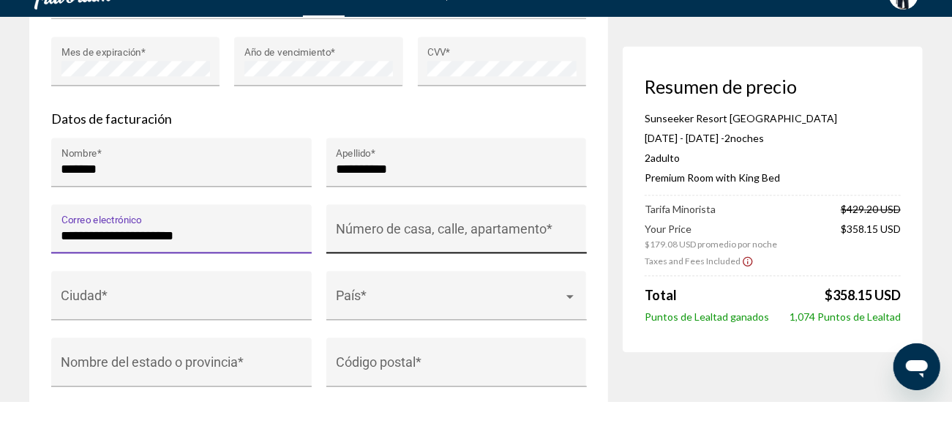
type input "**********"
click at [377, 261] on input "Número de casa, calle, apartamento *" at bounding box center [456, 262] width 241 height 15
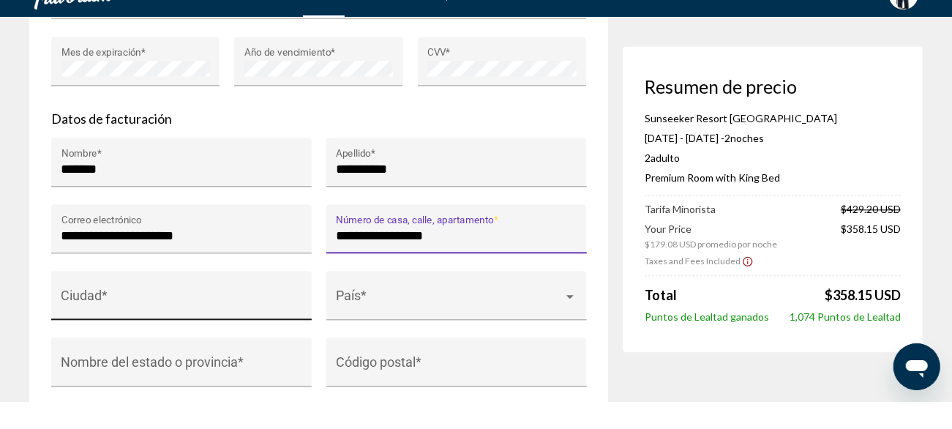
type input "**********"
click at [131, 326] on input "Ciudad *" at bounding box center [181, 329] width 241 height 15
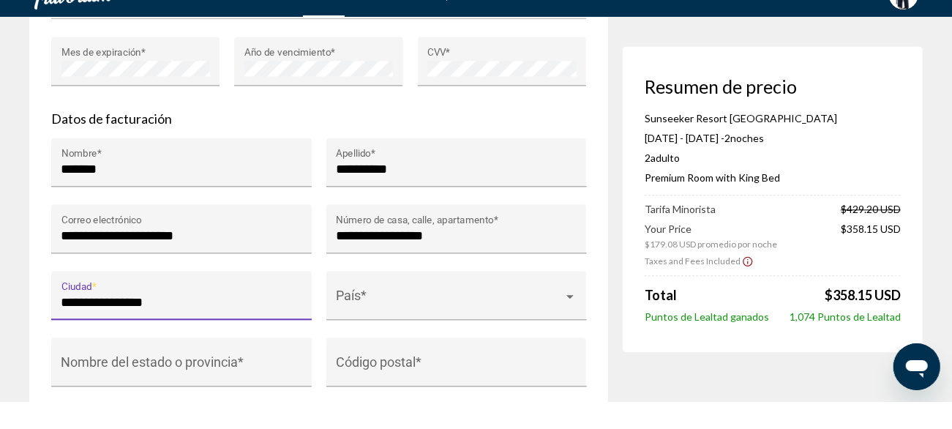
type input "**********"
click at [392, 334] on span "Main content" at bounding box center [450, 329] width 228 height 15
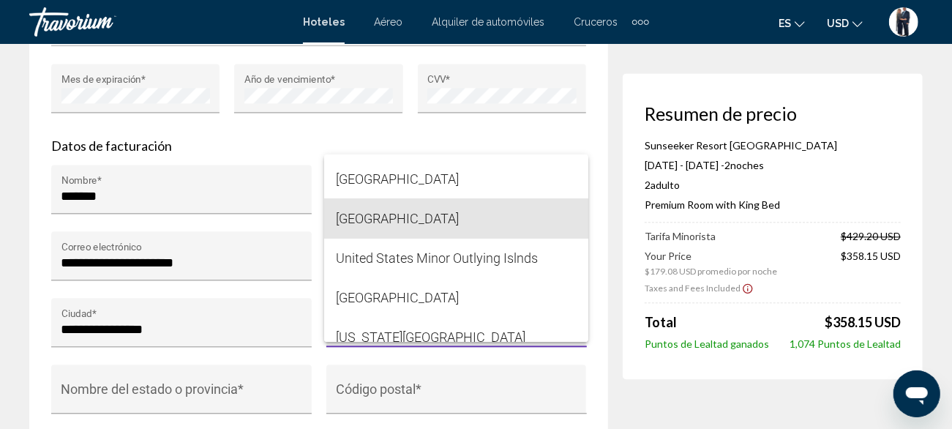
scroll to position [9522, 0]
click at [436, 220] on span "[GEOGRAPHIC_DATA]" at bounding box center [456, 218] width 241 height 40
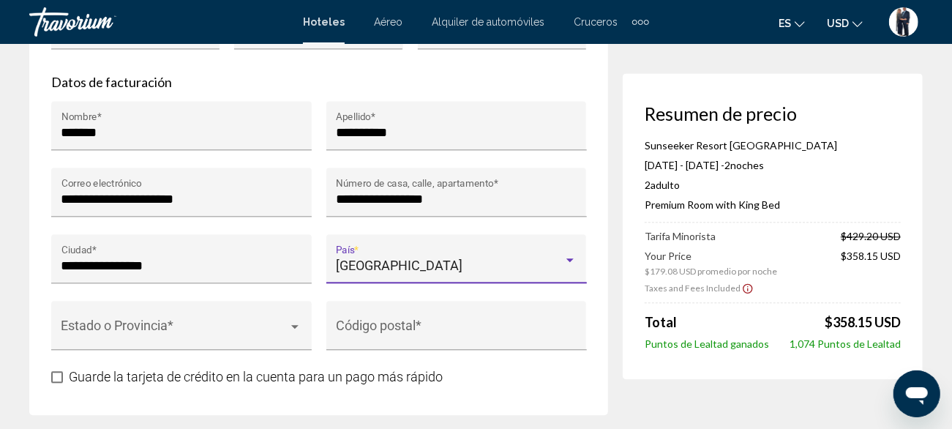
scroll to position [1757, 0]
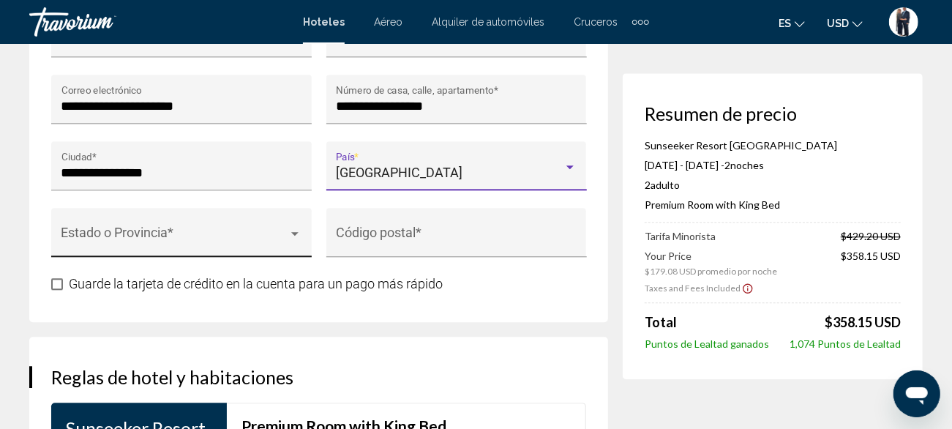
click at [155, 238] on span "Main content" at bounding box center [175, 239] width 228 height 15
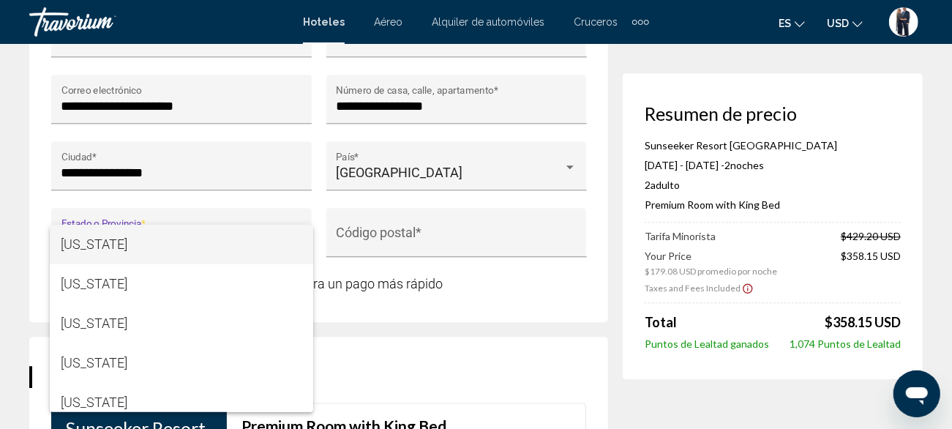
scroll to position [208, 0]
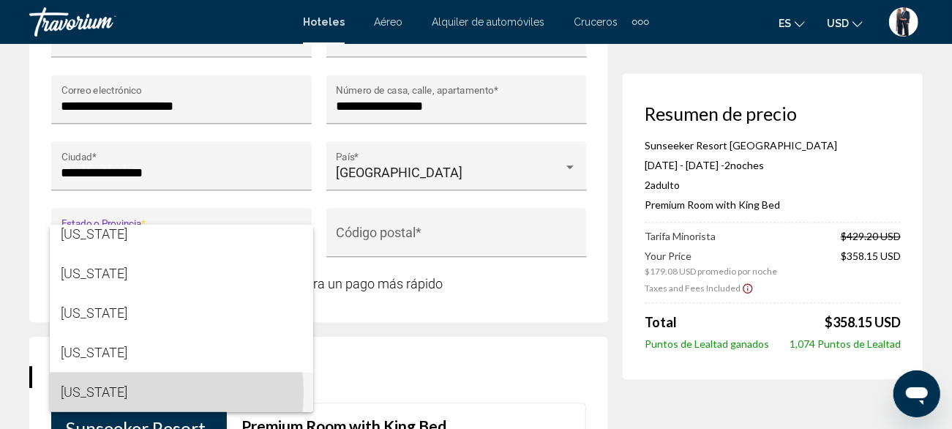
click at [114, 392] on span "[US_STATE]" at bounding box center [181, 393] width 241 height 40
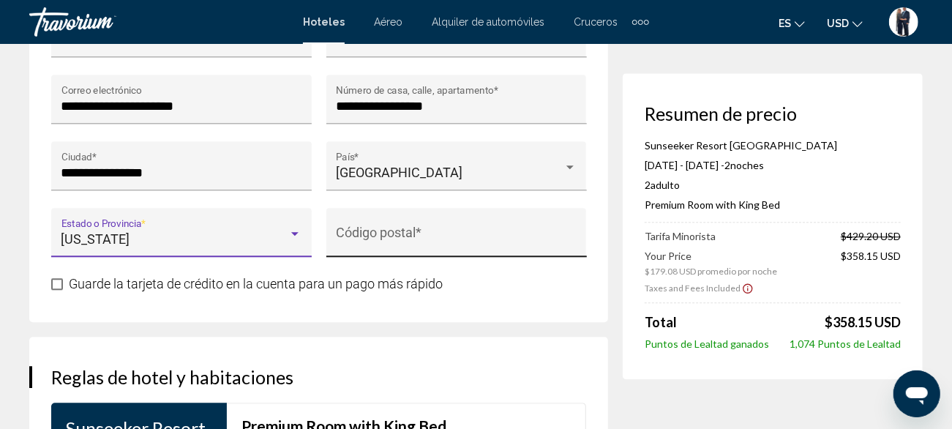
click at [403, 240] on input "Código postal *" at bounding box center [456, 239] width 241 height 15
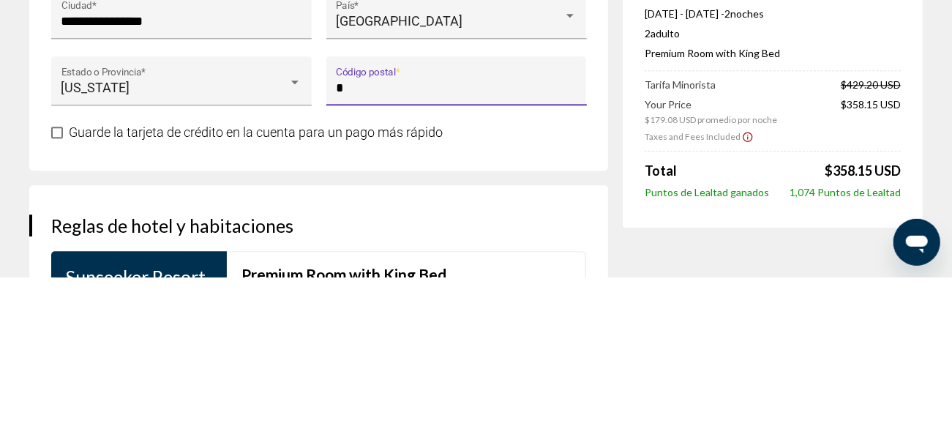
scroll to position [1757, 0]
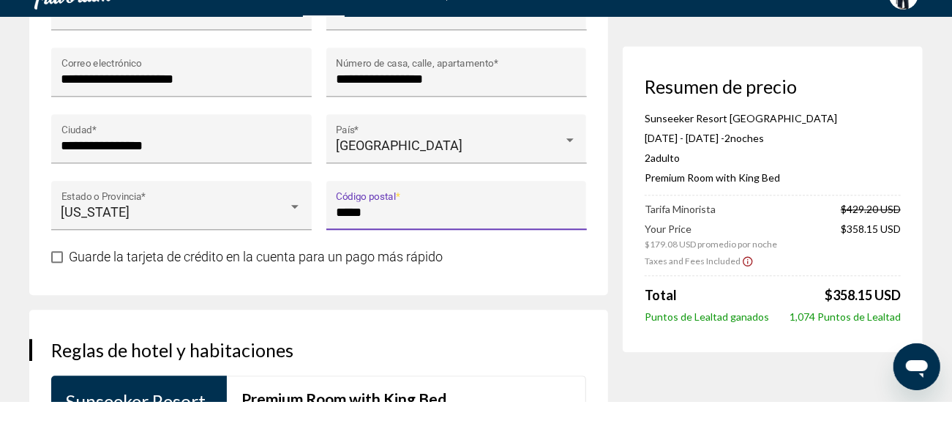
type input "*****"
click at [60, 290] on span "Main content" at bounding box center [57, 284] width 12 height 12
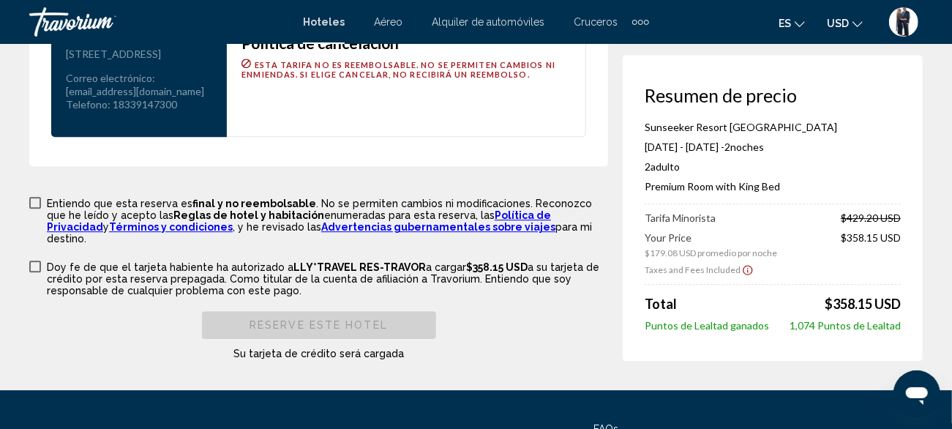
scroll to position [2183, 0]
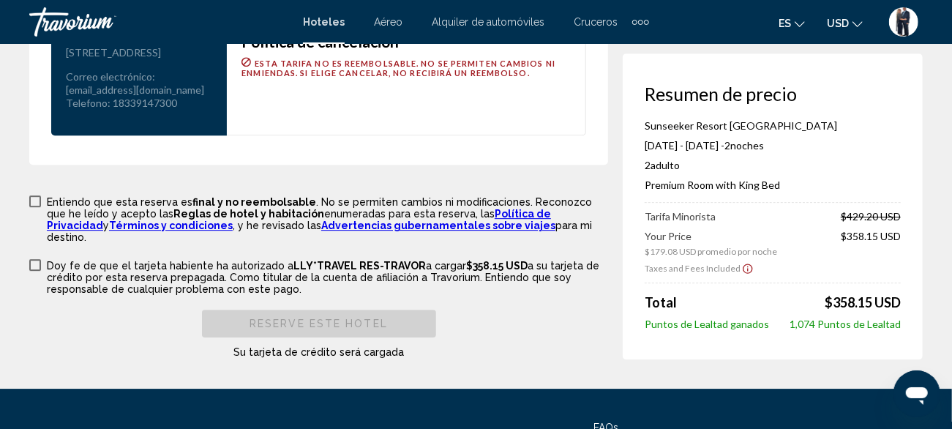
click at [40, 207] on span "Main content" at bounding box center [35, 201] width 12 height 12
click at [40, 271] on span "Main content" at bounding box center [35, 265] width 12 height 12
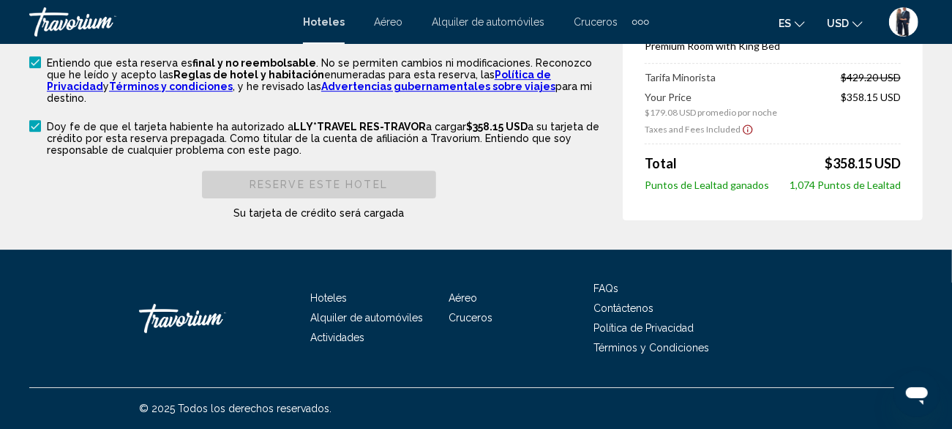
scroll to position [2341, 0]
click at [507, 86] on link "Política de Privacidad" at bounding box center [299, 80] width 504 height 23
click at [233, 85] on link "Términos y condiciones" at bounding box center [171, 87] width 124 height 12
click at [321, 92] on link "Advertencias gubernamentales sobre viajes" at bounding box center [438, 87] width 234 height 12
click at [340, 92] on link "Advertencias gubernamentales sobre viajes" at bounding box center [438, 87] width 234 height 12
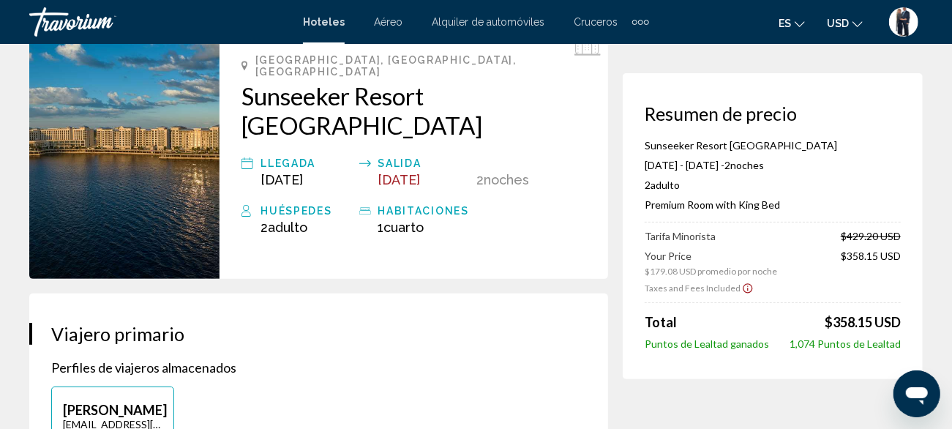
scroll to position [146, 0]
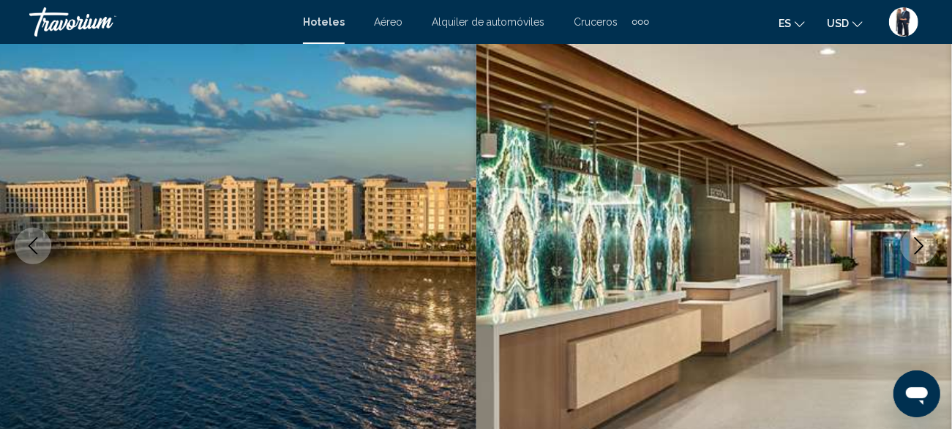
scroll to position [176, 0]
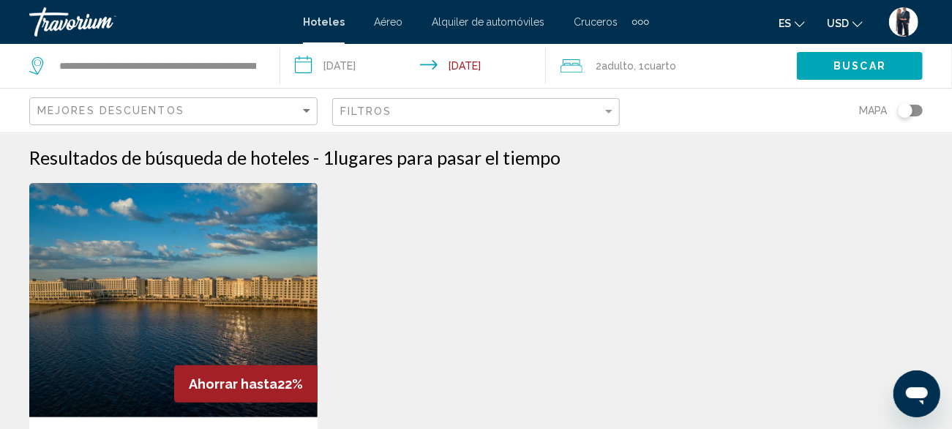
click at [209, 266] on img "Main content" at bounding box center [173, 300] width 288 height 234
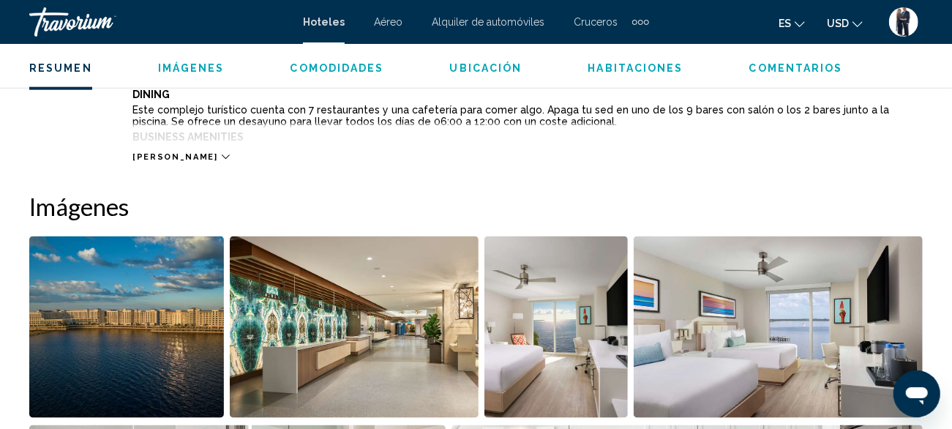
scroll to position [869, 0]
click at [222, 155] on icon "Main content" at bounding box center [226, 156] width 8 height 8
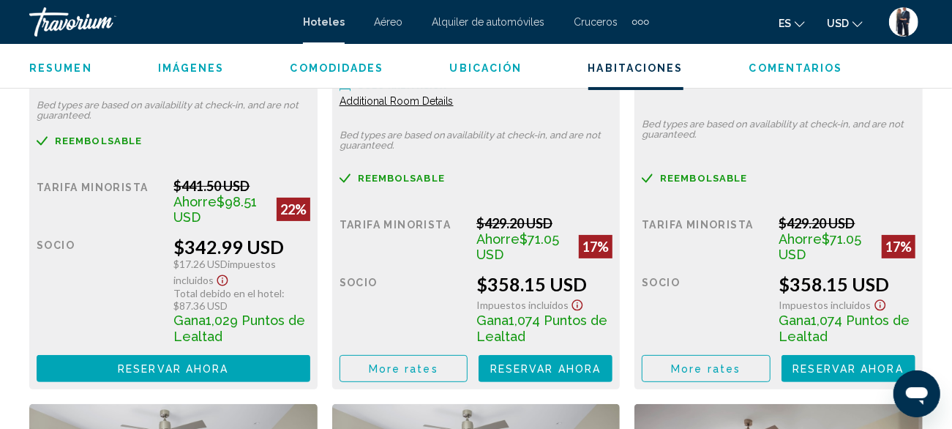
scroll to position [2963, 0]
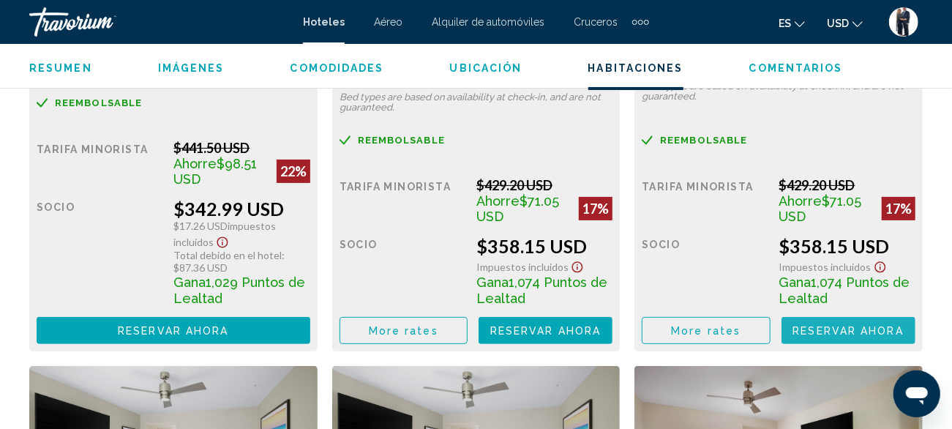
click at [228, 325] on span "Reservar ahora" at bounding box center [173, 331] width 111 height 12
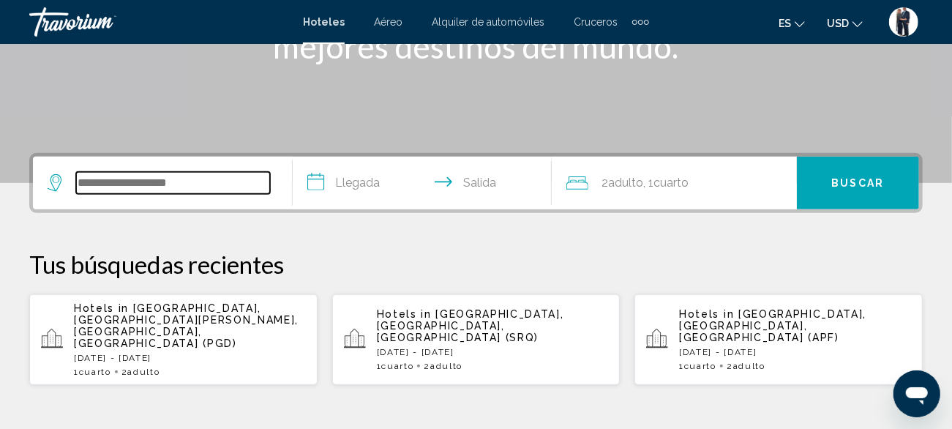
click at [172, 179] on input "Search widget" at bounding box center [173, 183] width 194 height 22
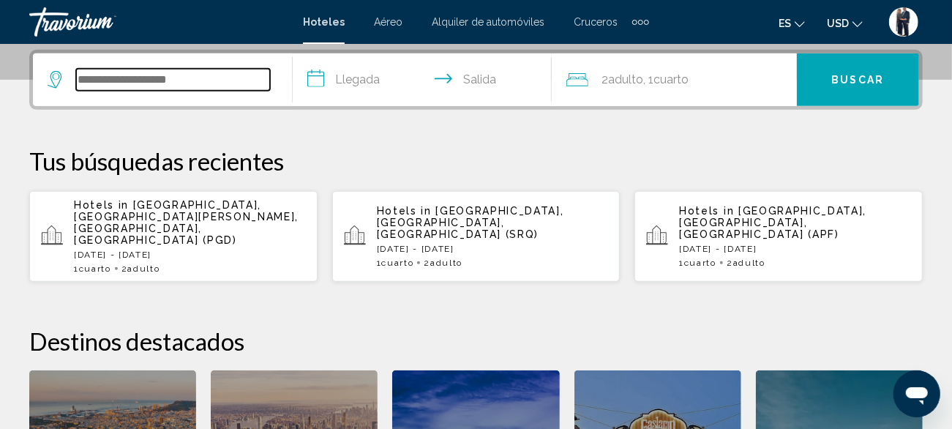
scroll to position [361, 0]
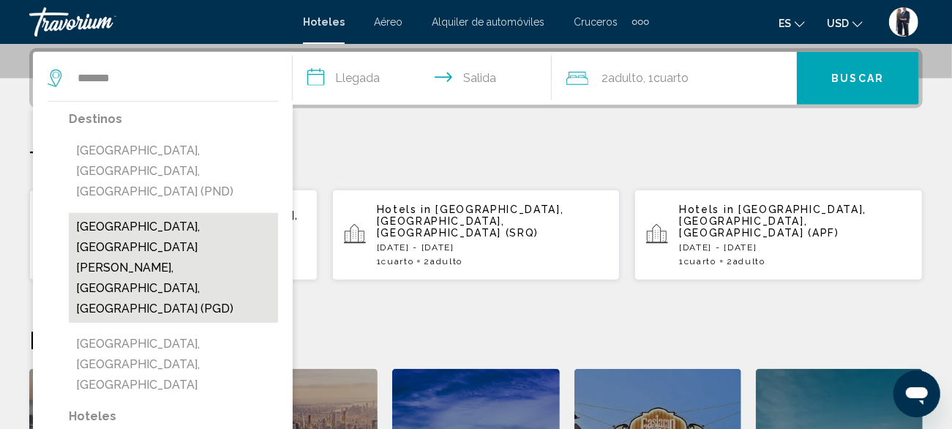
click at [176, 213] on button "[GEOGRAPHIC_DATA], [GEOGRAPHIC_DATA][PERSON_NAME], [GEOGRAPHIC_DATA], [GEOGRAPH…" at bounding box center [173, 268] width 209 height 110
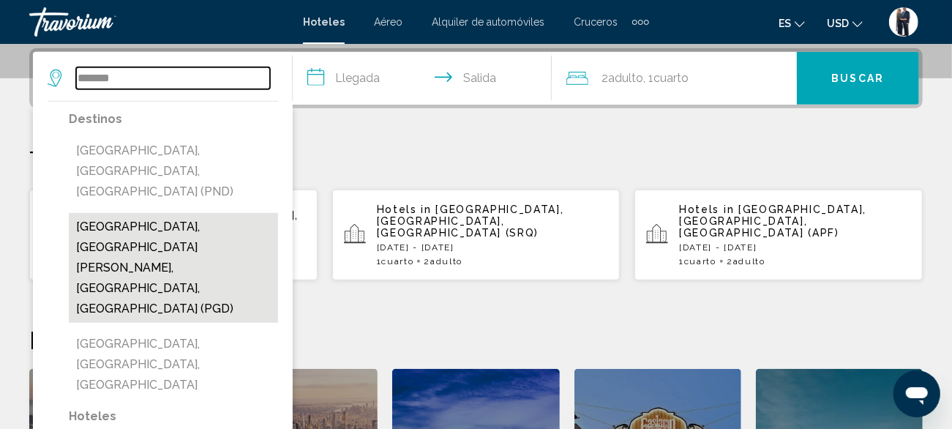
type input "**********"
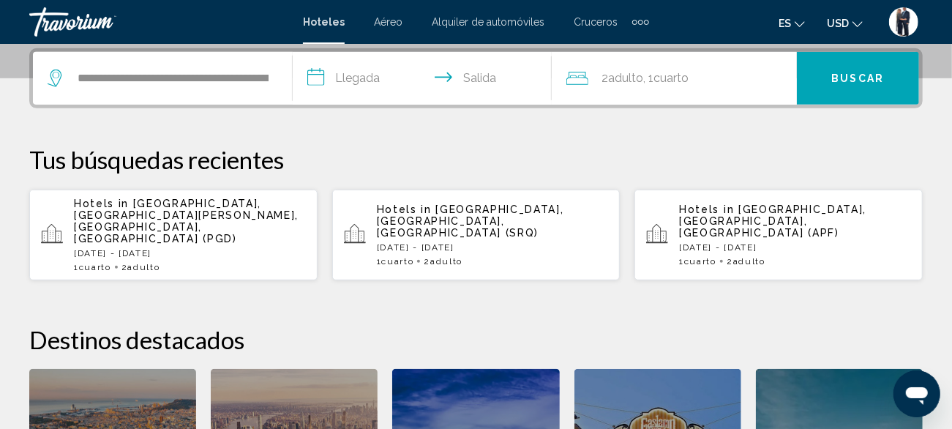
click at [357, 84] on input "**********" at bounding box center [426, 80] width 266 height 57
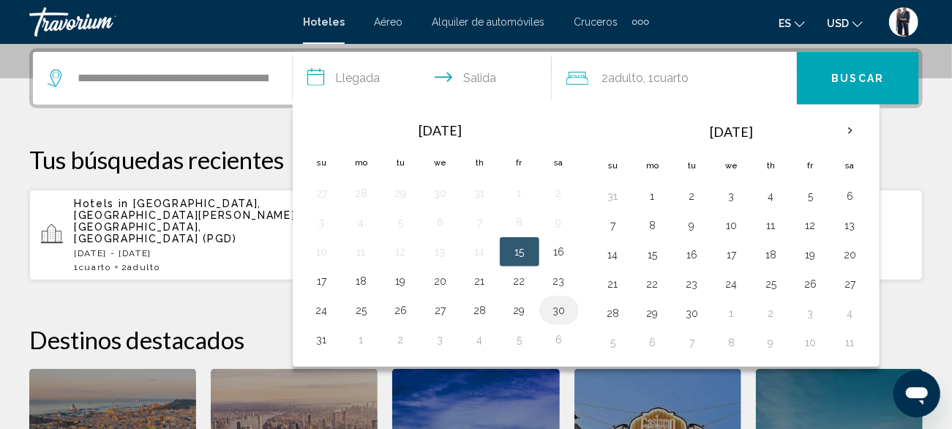
click at [557, 310] on button "30" at bounding box center [559, 310] width 23 height 20
click at [357, 340] on button "1" at bounding box center [361, 339] width 23 height 20
type input "**********"
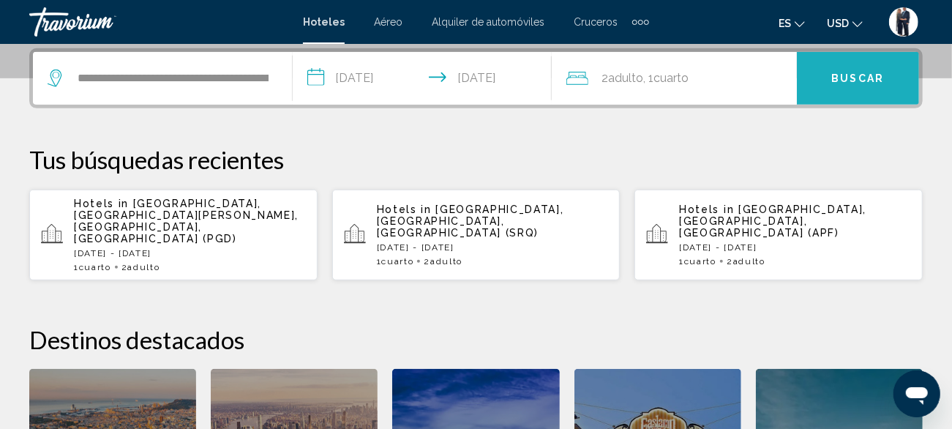
click at [851, 79] on span "Buscar" at bounding box center [858, 79] width 53 height 12
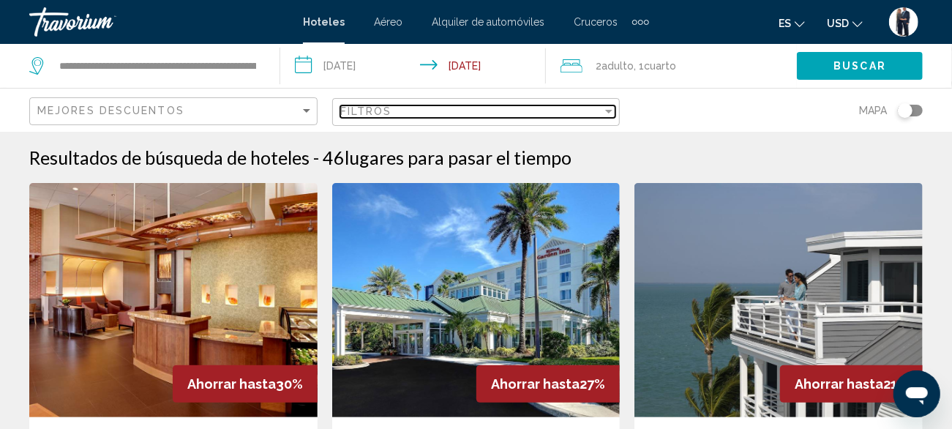
click at [441, 105] on div "Filtros" at bounding box center [471, 111] width 263 height 12
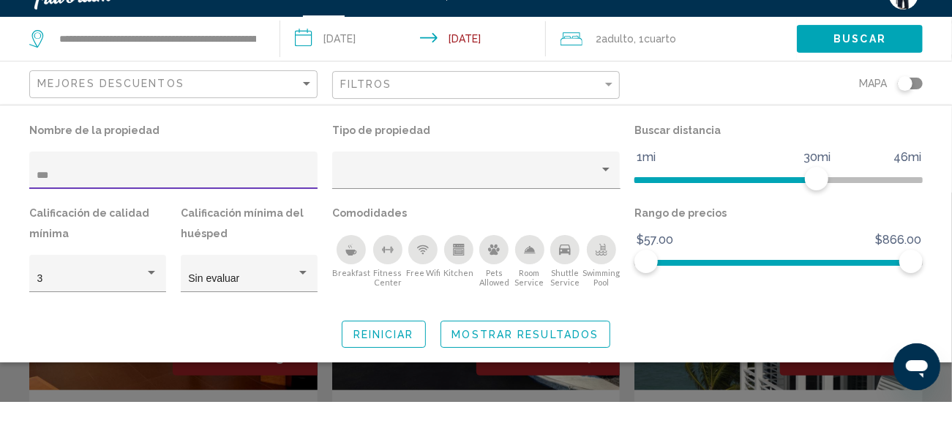
click at [81, 201] on input "***" at bounding box center [173, 203] width 273 height 12
type input "***"
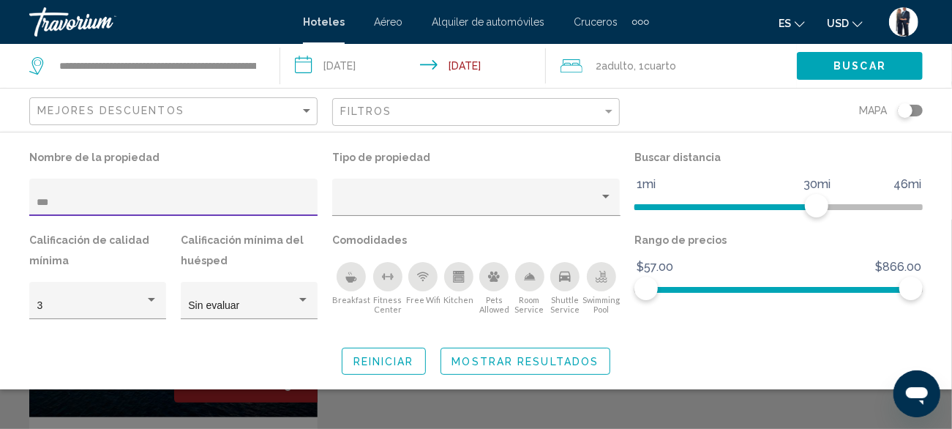
click at [335, 407] on div "Search widget" at bounding box center [476, 324] width 952 height 209
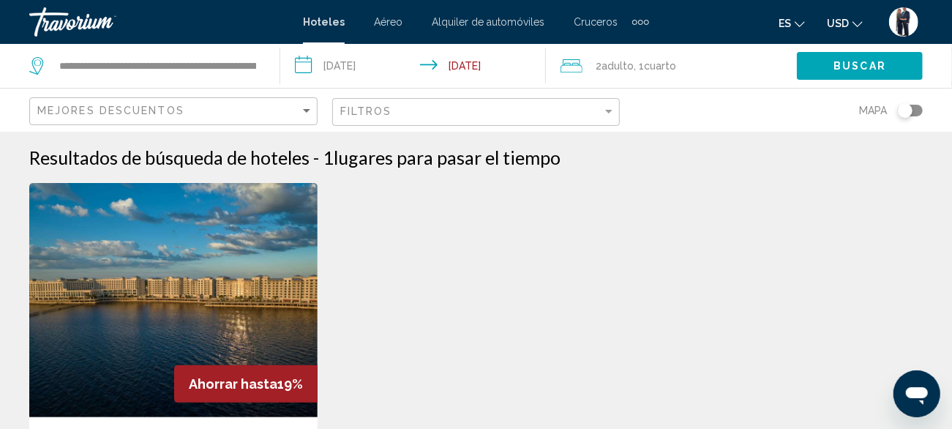
click at [184, 304] on img "Main content" at bounding box center [173, 300] width 288 height 234
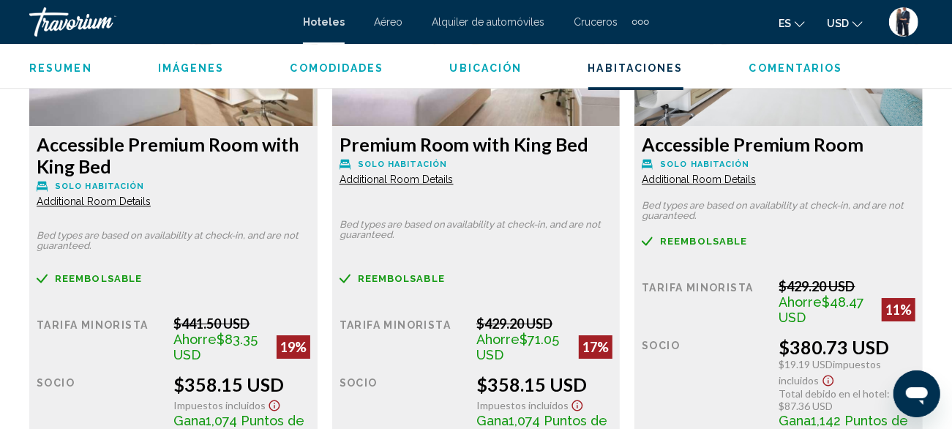
scroll to position [2386, 0]
click at [122, 205] on span "Additional Room Details" at bounding box center [94, 201] width 114 height 12
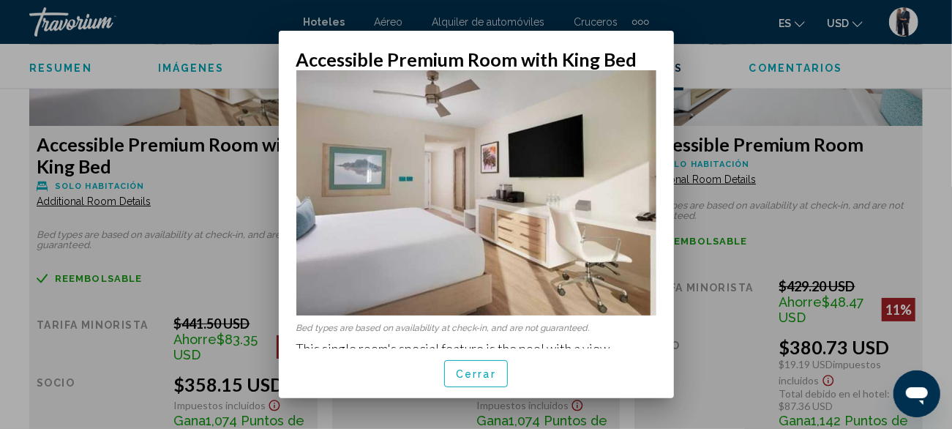
scroll to position [55, 0]
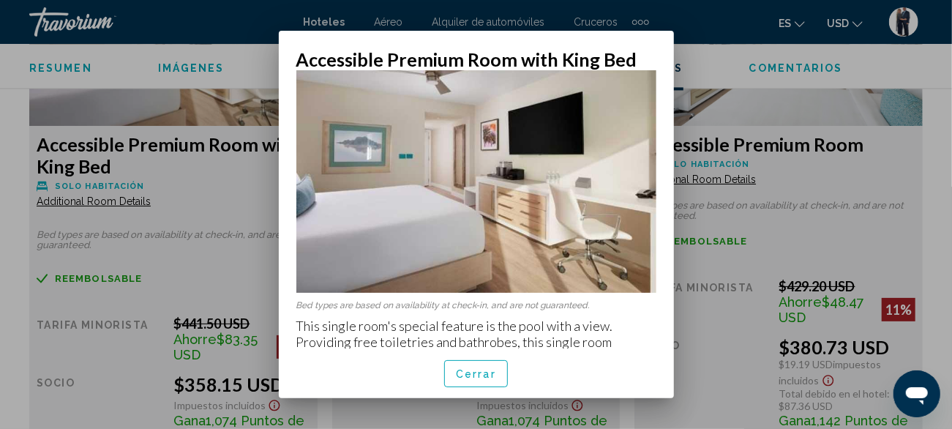
click at [187, 169] on div at bounding box center [476, 214] width 952 height 429
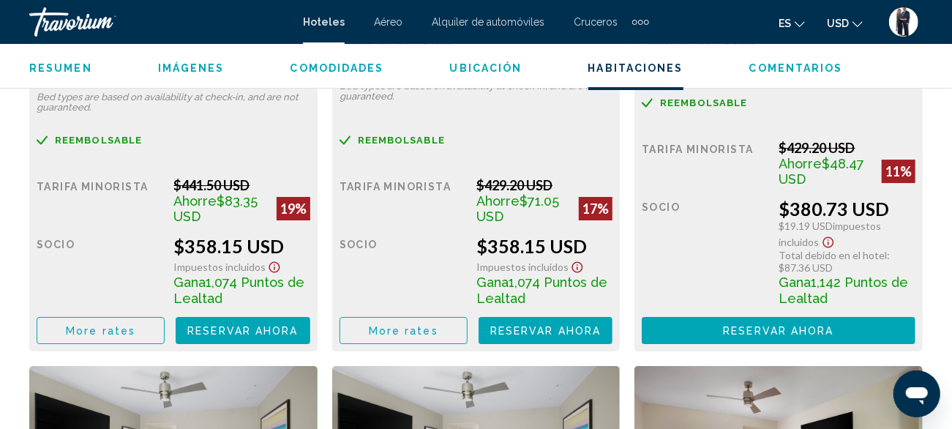
scroll to position [2534, 0]
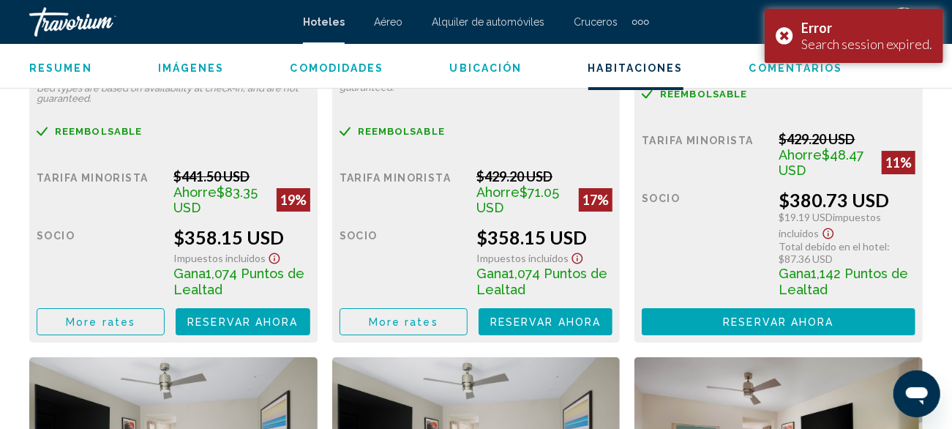
click at [96, 322] on span "More rates" at bounding box center [101, 322] width 70 height 12
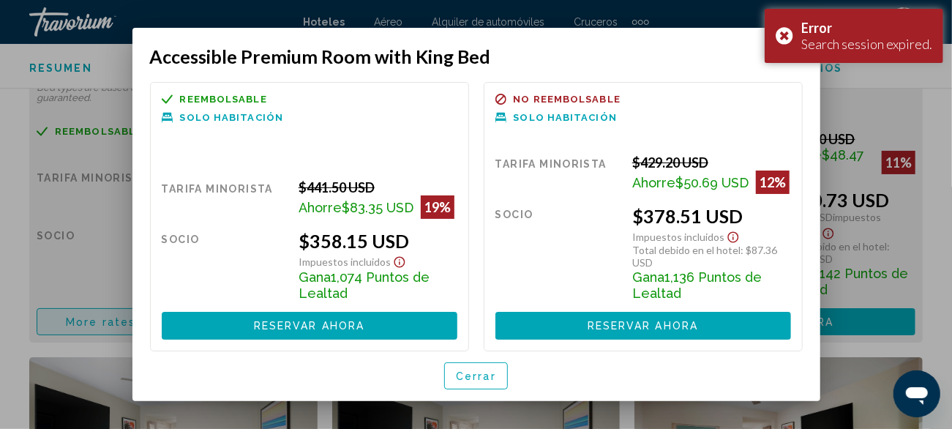
scroll to position [0, 0]
click at [463, 374] on span "Cerrar" at bounding box center [476, 376] width 40 height 12
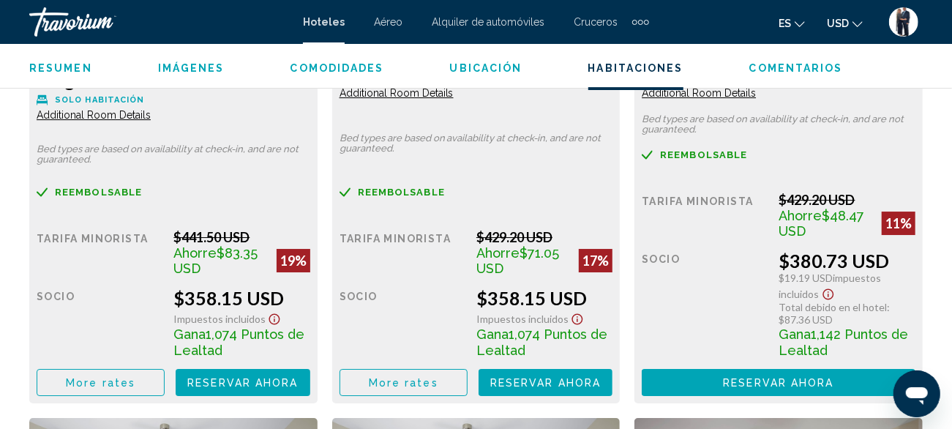
scroll to position [2471, 0]
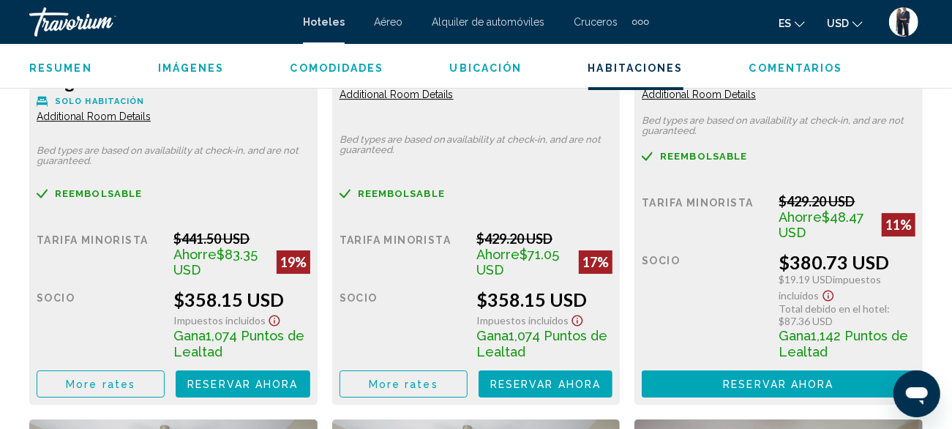
click at [298, 384] on span "Reservar ahora" at bounding box center [242, 384] width 111 height 12
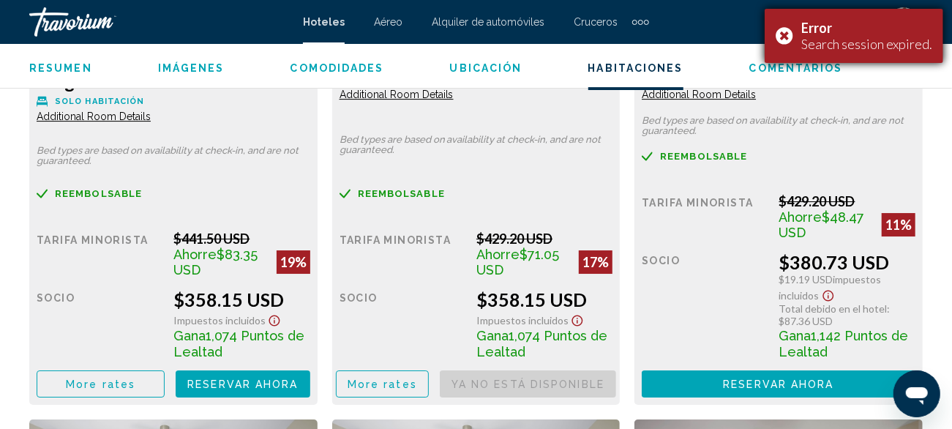
click at [785, 29] on div "Error Search session expired." at bounding box center [854, 36] width 179 height 54
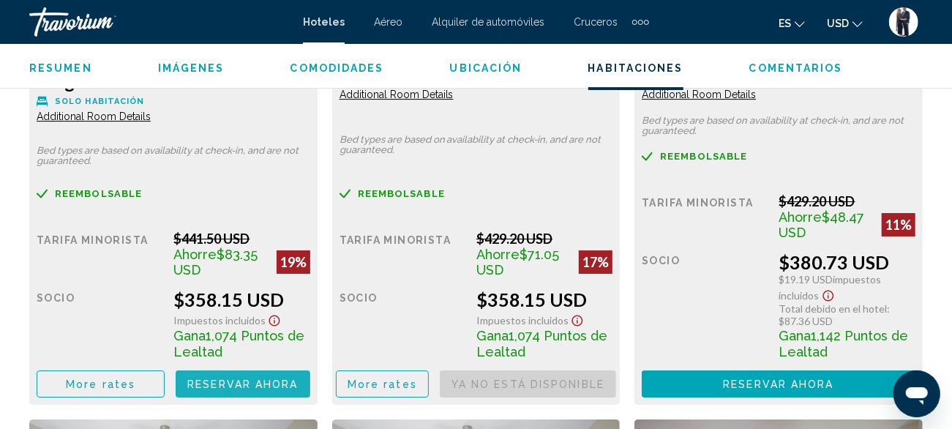
click at [217, 383] on span "Reservar ahora" at bounding box center [242, 384] width 111 height 12
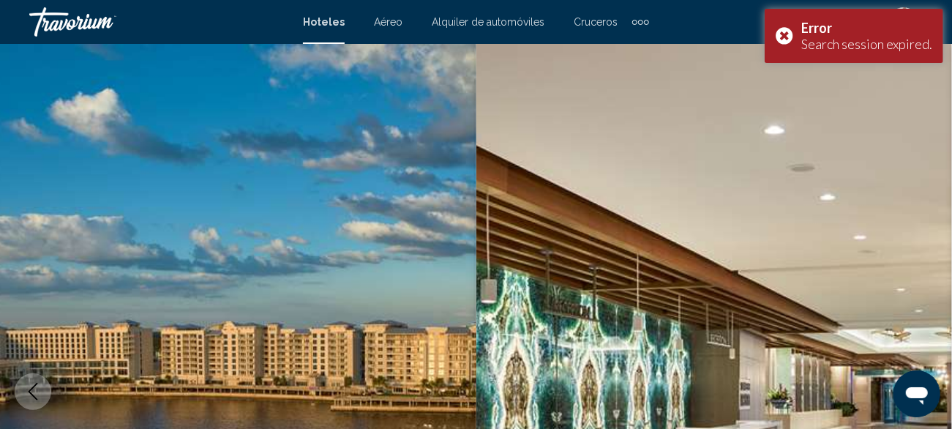
scroll to position [176, 0]
